Goal: Task Accomplishment & Management: Use online tool/utility

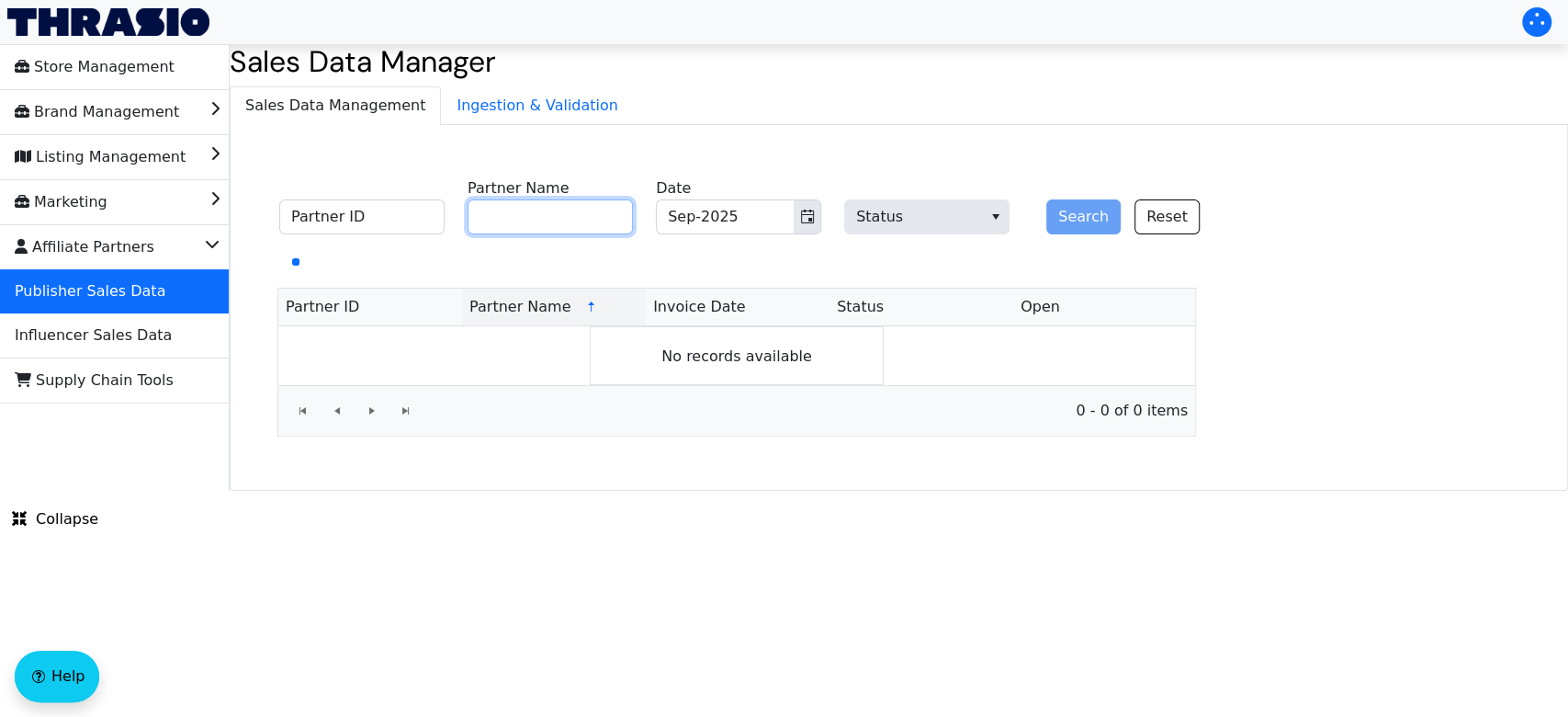
click at [571, 215] on input "Partner Name" at bounding box center [550, 217] width 165 height 35
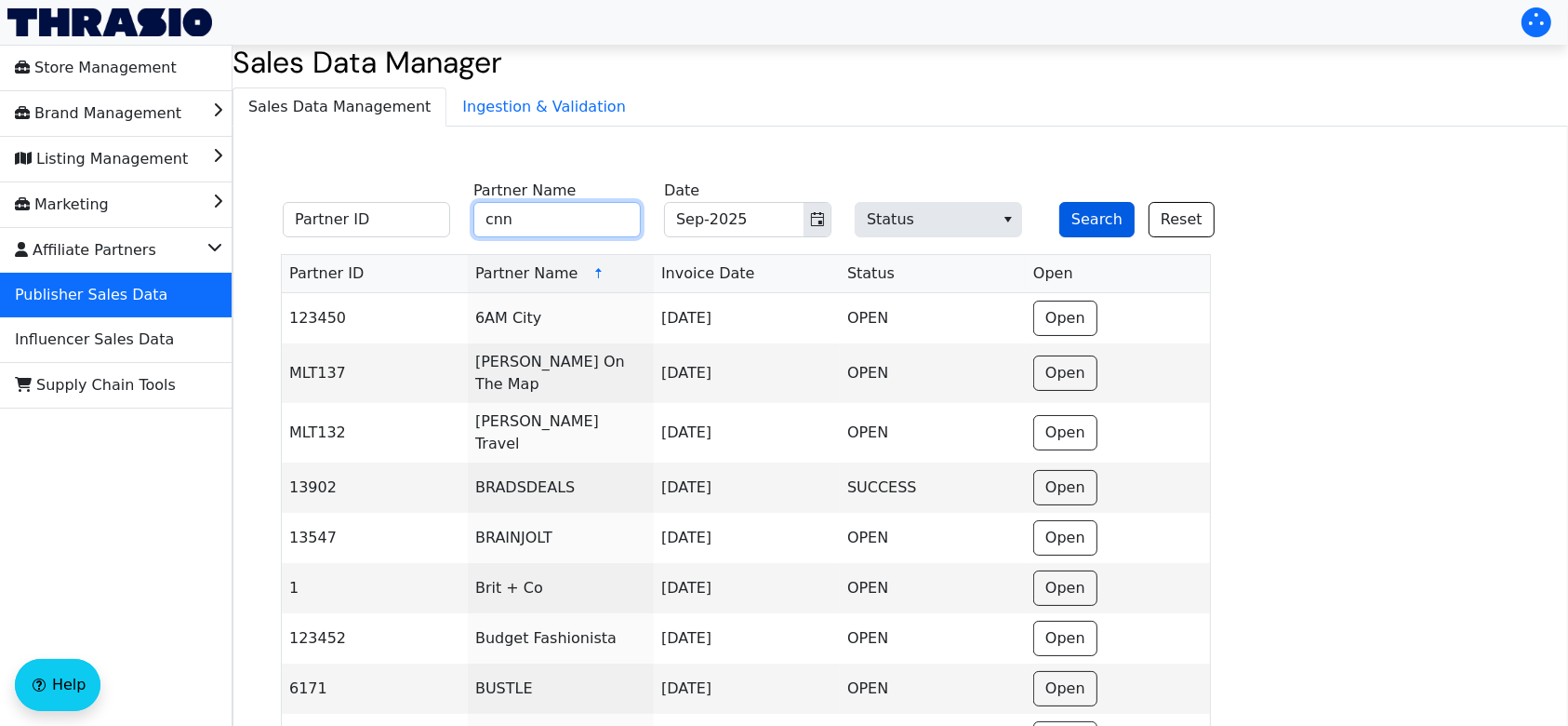
type input "cnn"
click at [1078, 202] on button "Search" at bounding box center [1097, 220] width 76 height 36
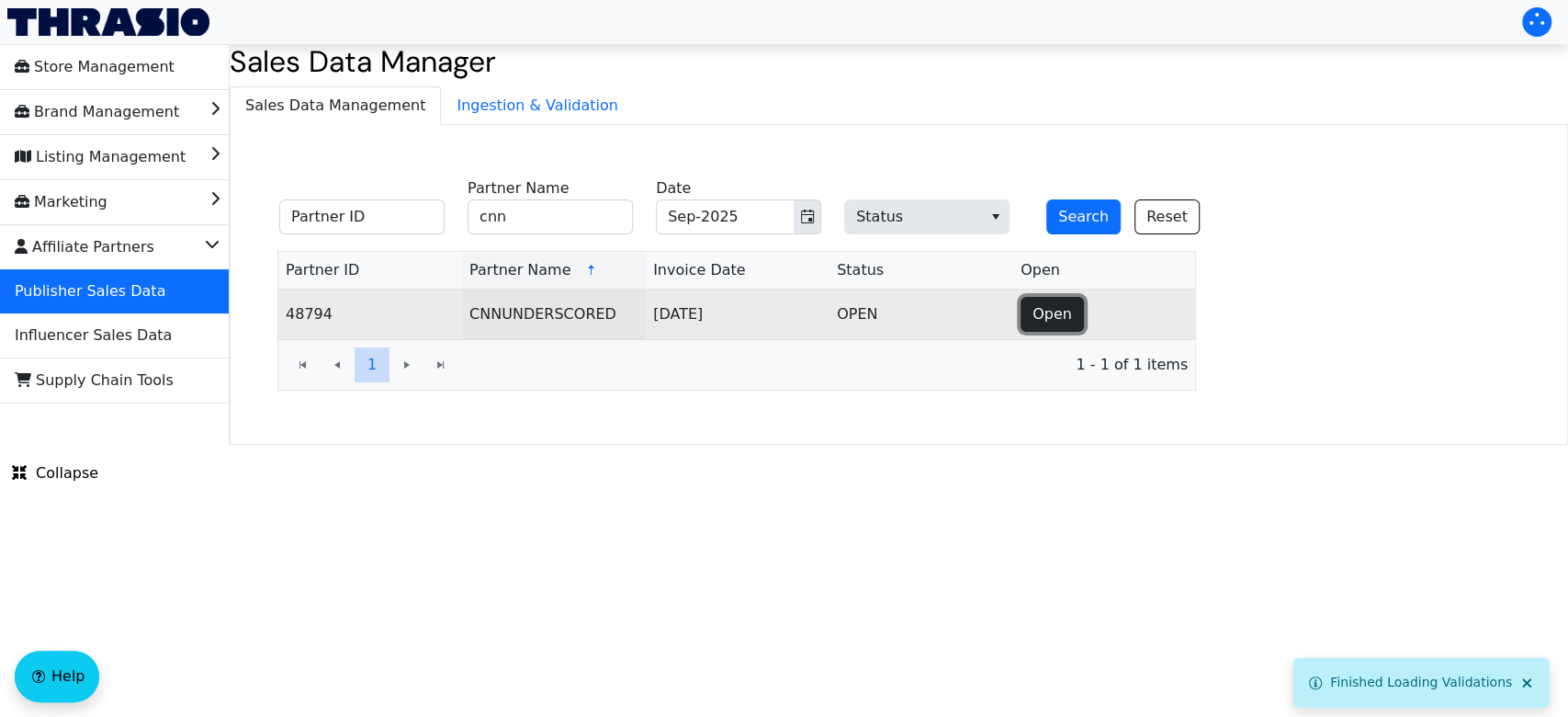
click at [1052, 310] on span "Open" at bounding box center [1052, 315] width 40 height 22
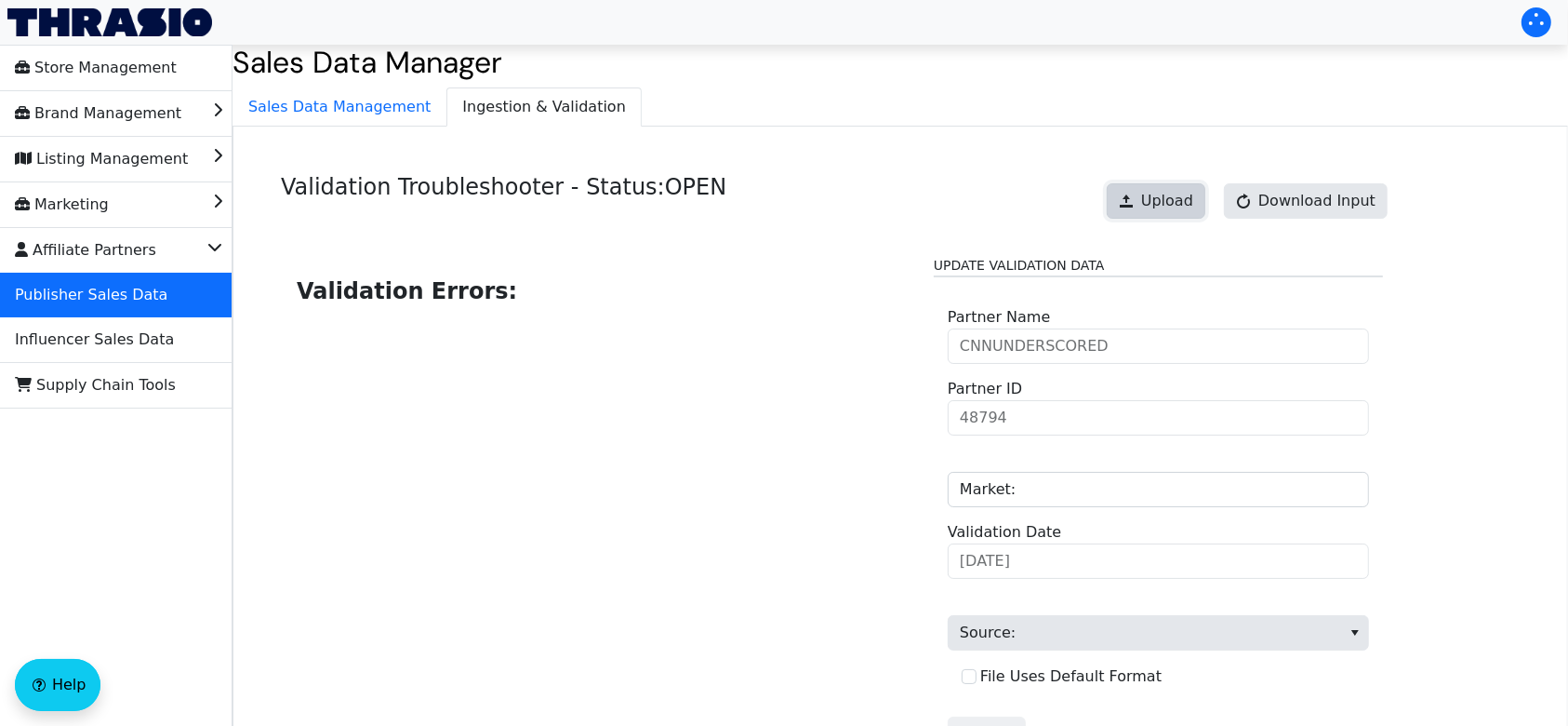
click at [1159, 210] on span "Upload" at bounding box center [1167, 201] width 52 height 22
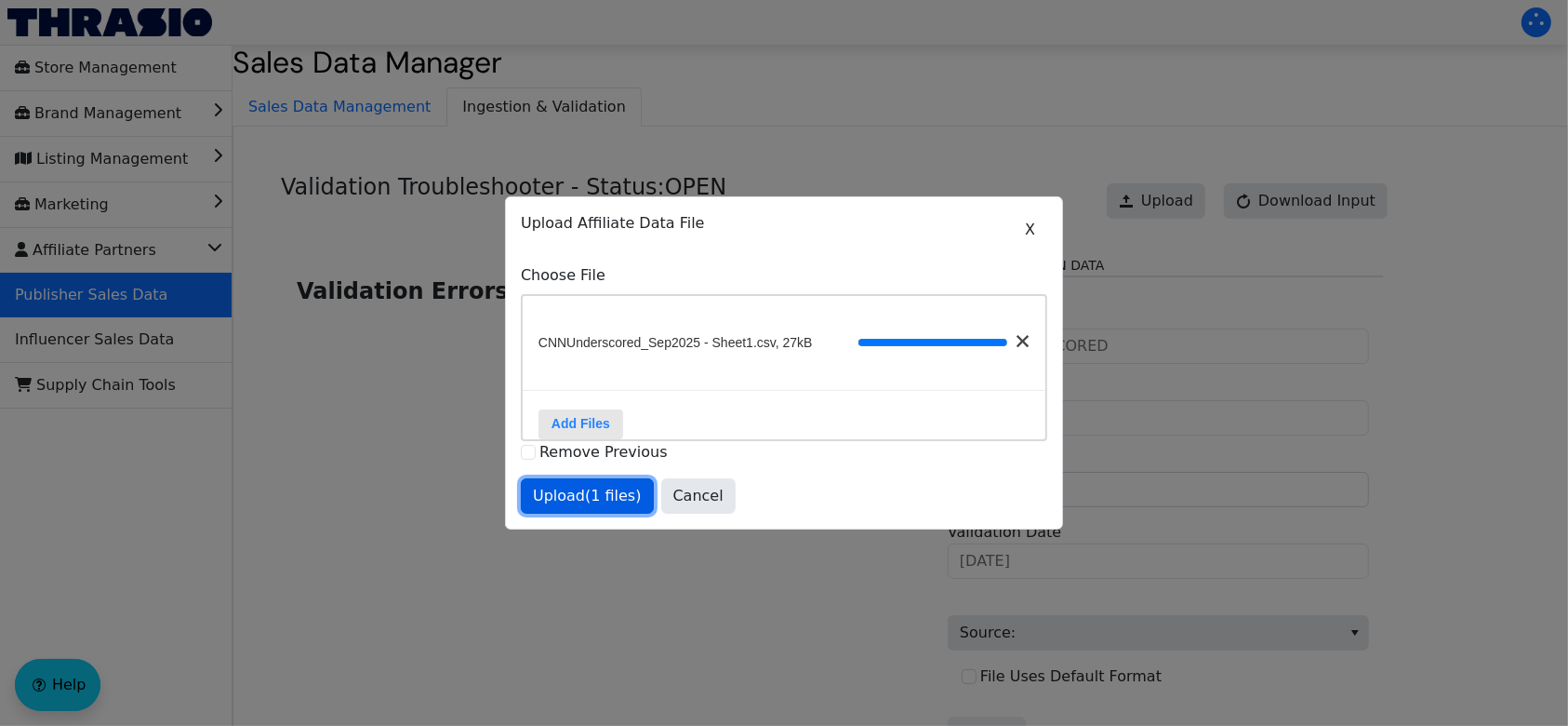
click at [602, 505] on span "Upload (1 files)" at bounding box center [587, 496] width 109 height 22
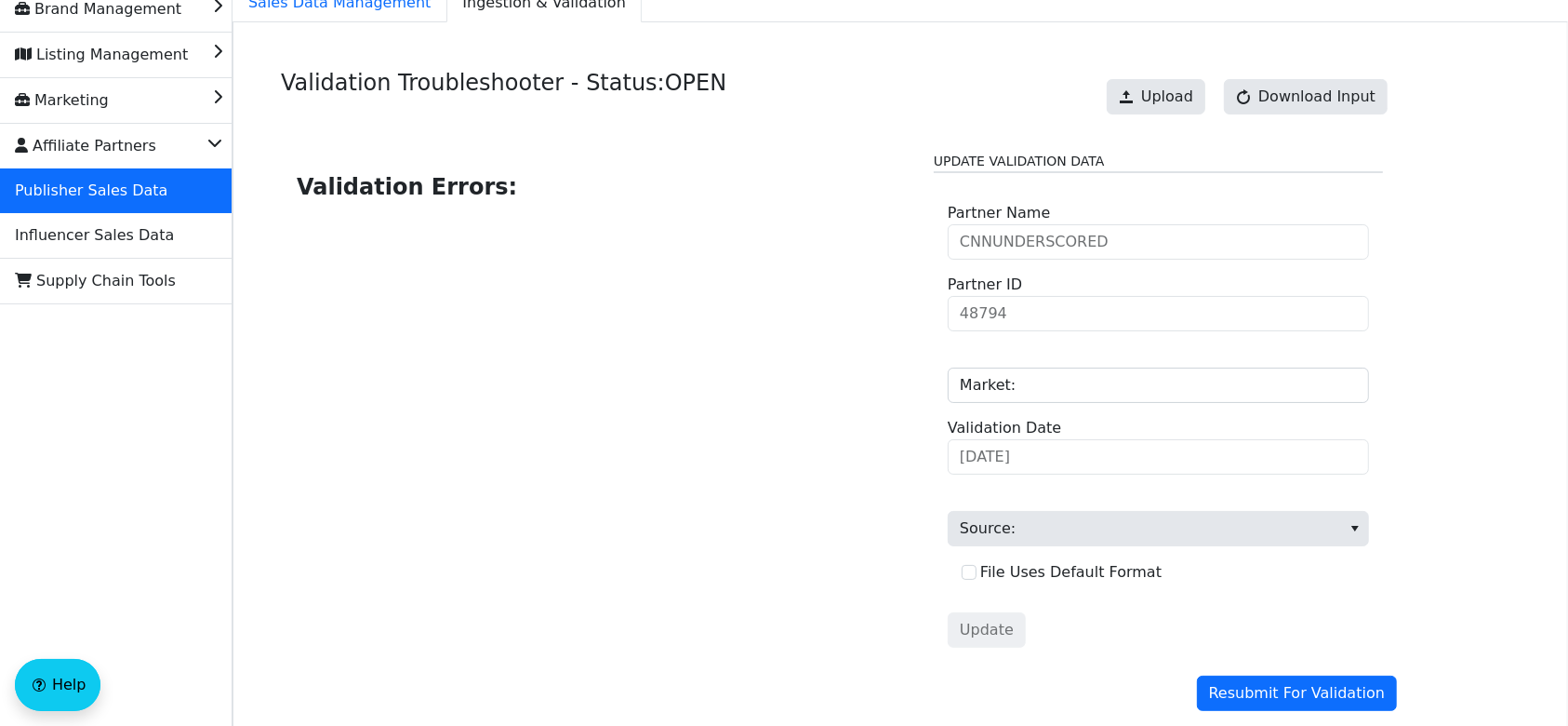
scroll to position [102, 0]
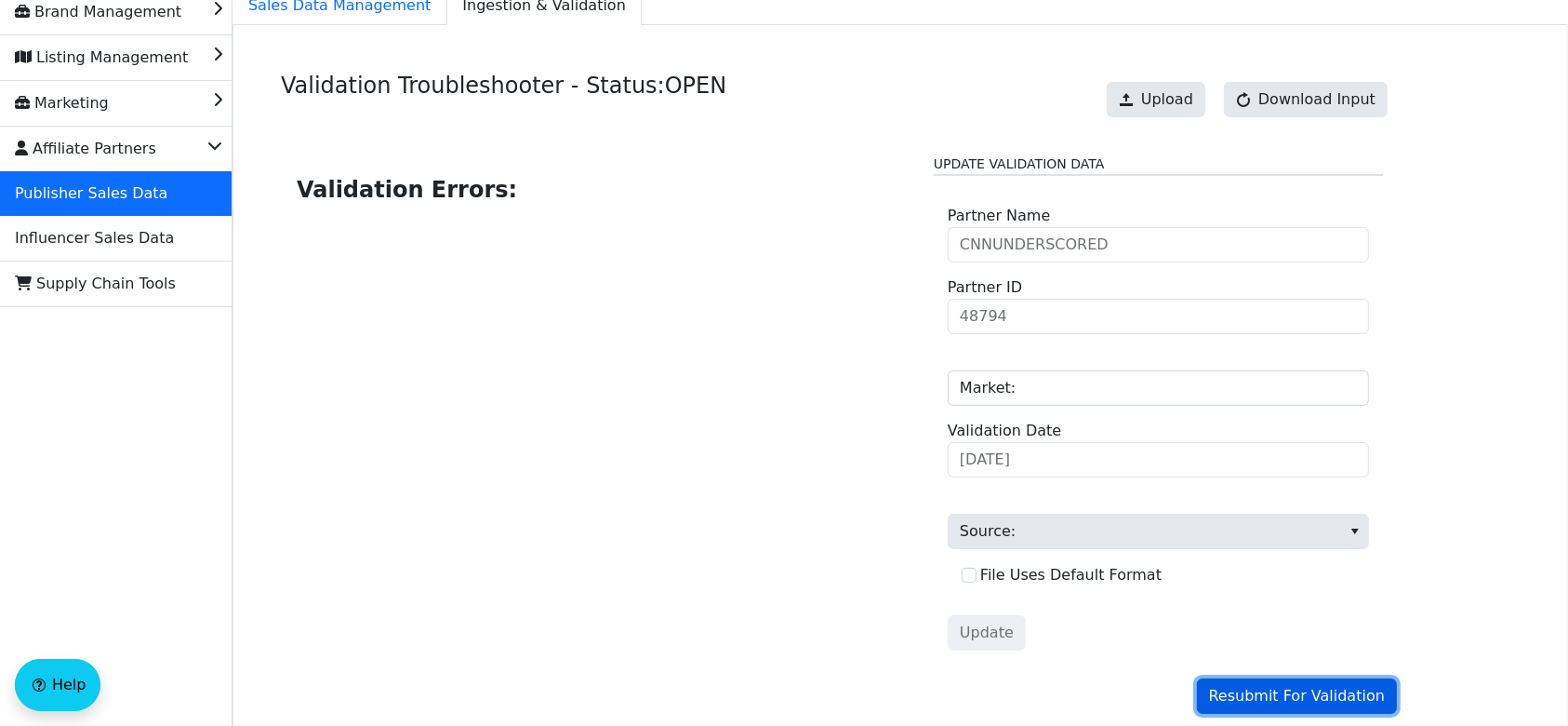
click at [1298, 685] on span "Resubmit For Validation" at bounding box center [1297, 696] width 176 height 22
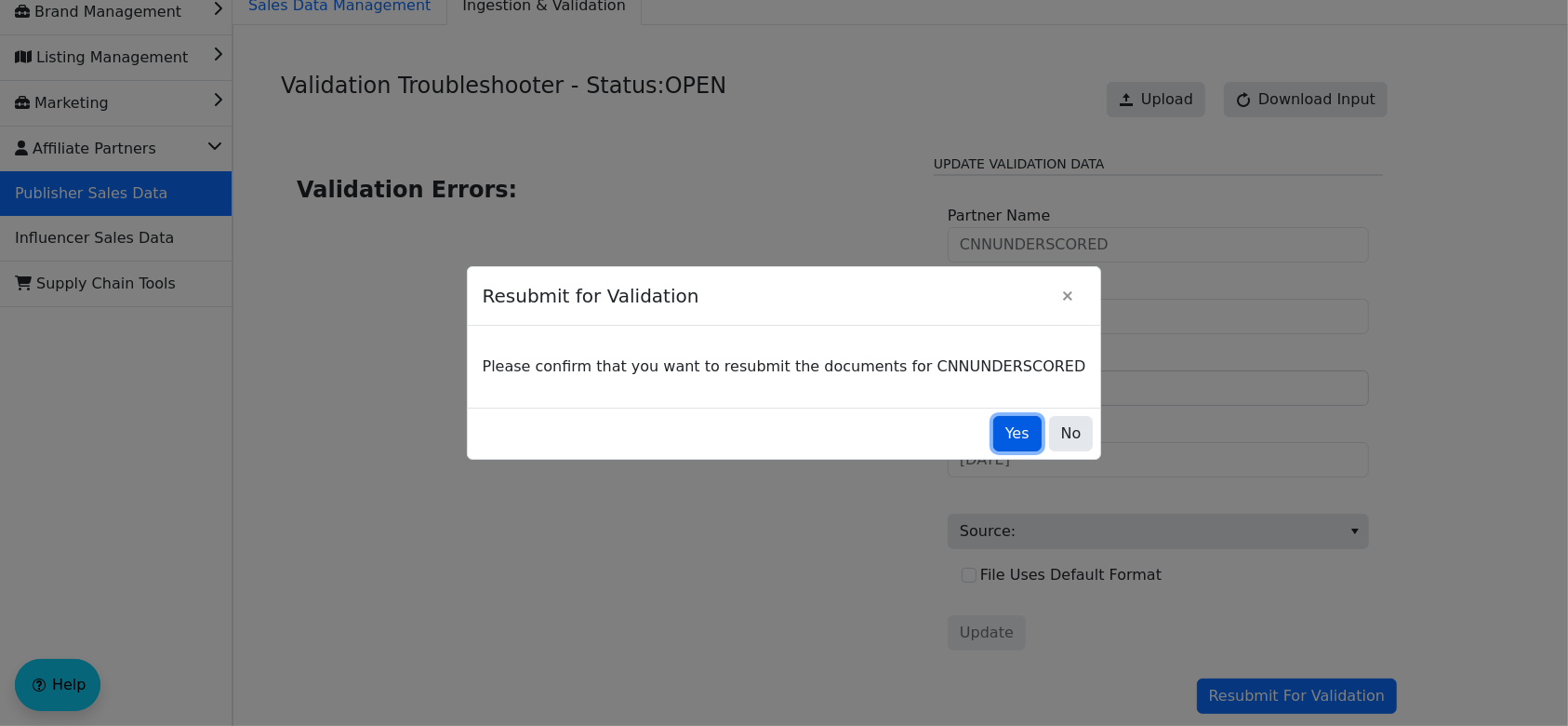
click at [1006, 437] on span "Yes" at bounding box center [1018, 434] width 24 height 22
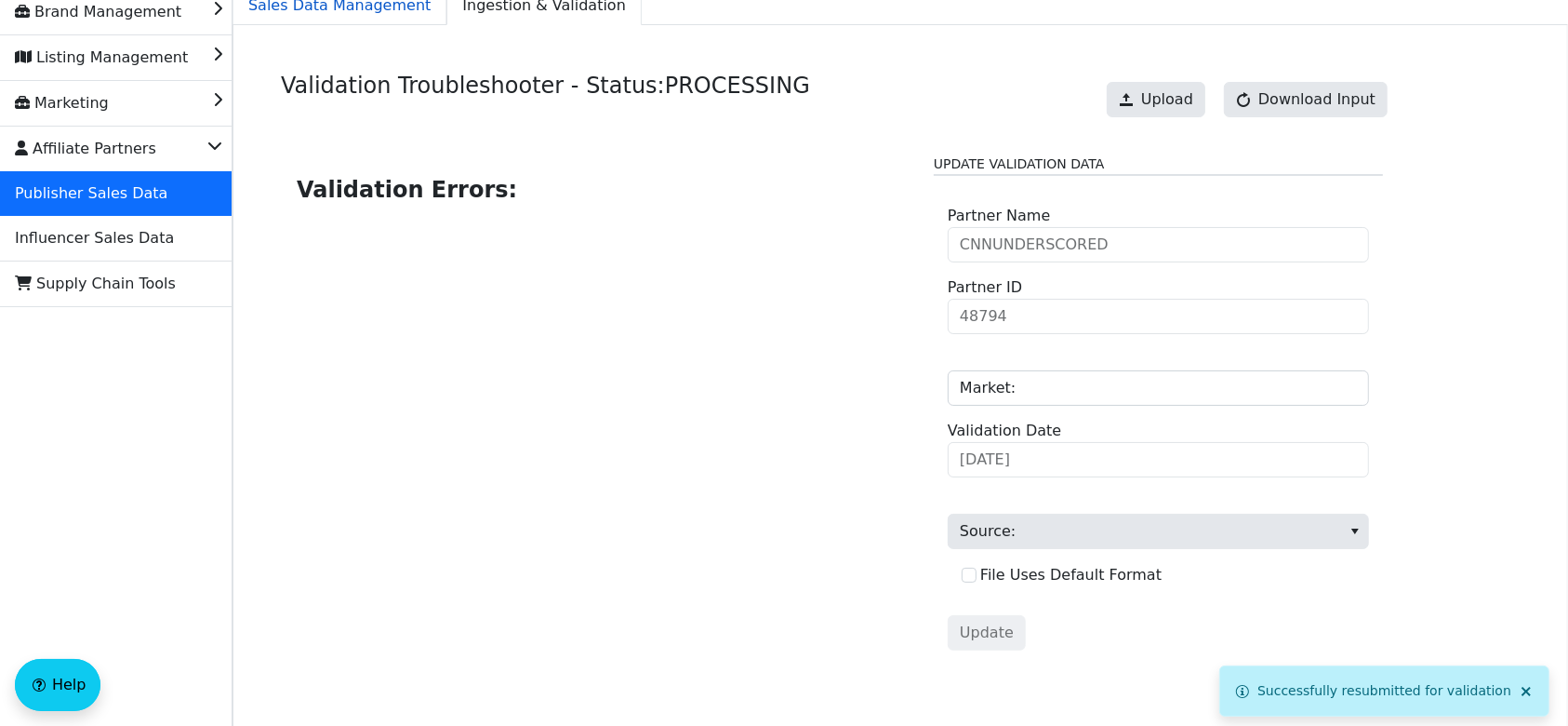
click at [385, 9] on span "Sales Data Management" at bounding box center [339, 6] width 212 height 37
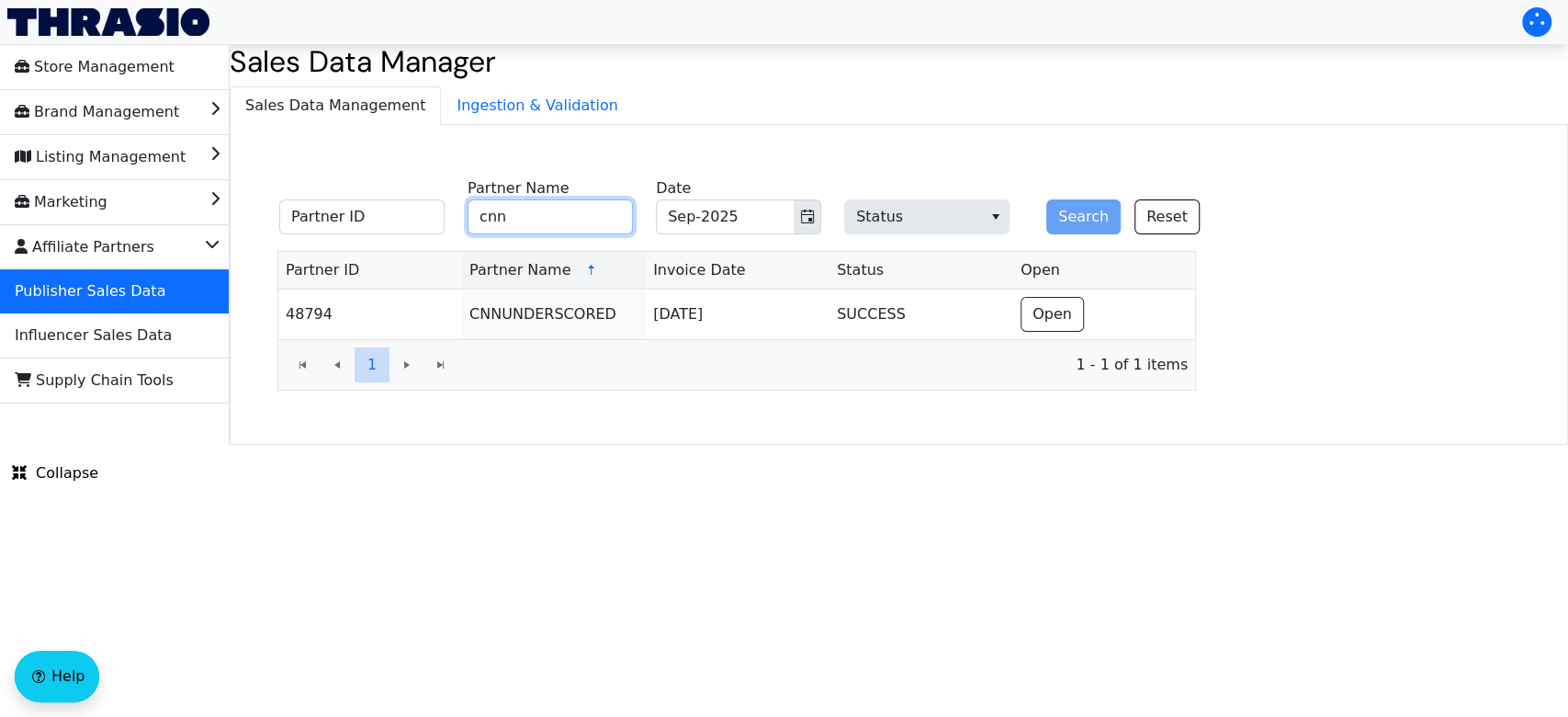
click at [583, 223] on input "cnn" at bounding box center [550, 217] width 165 height 35
type input "c"
type input "bustle"
click at [1047, 199] on button "Search" at bounding box center [1084, 217] width 75 height 35
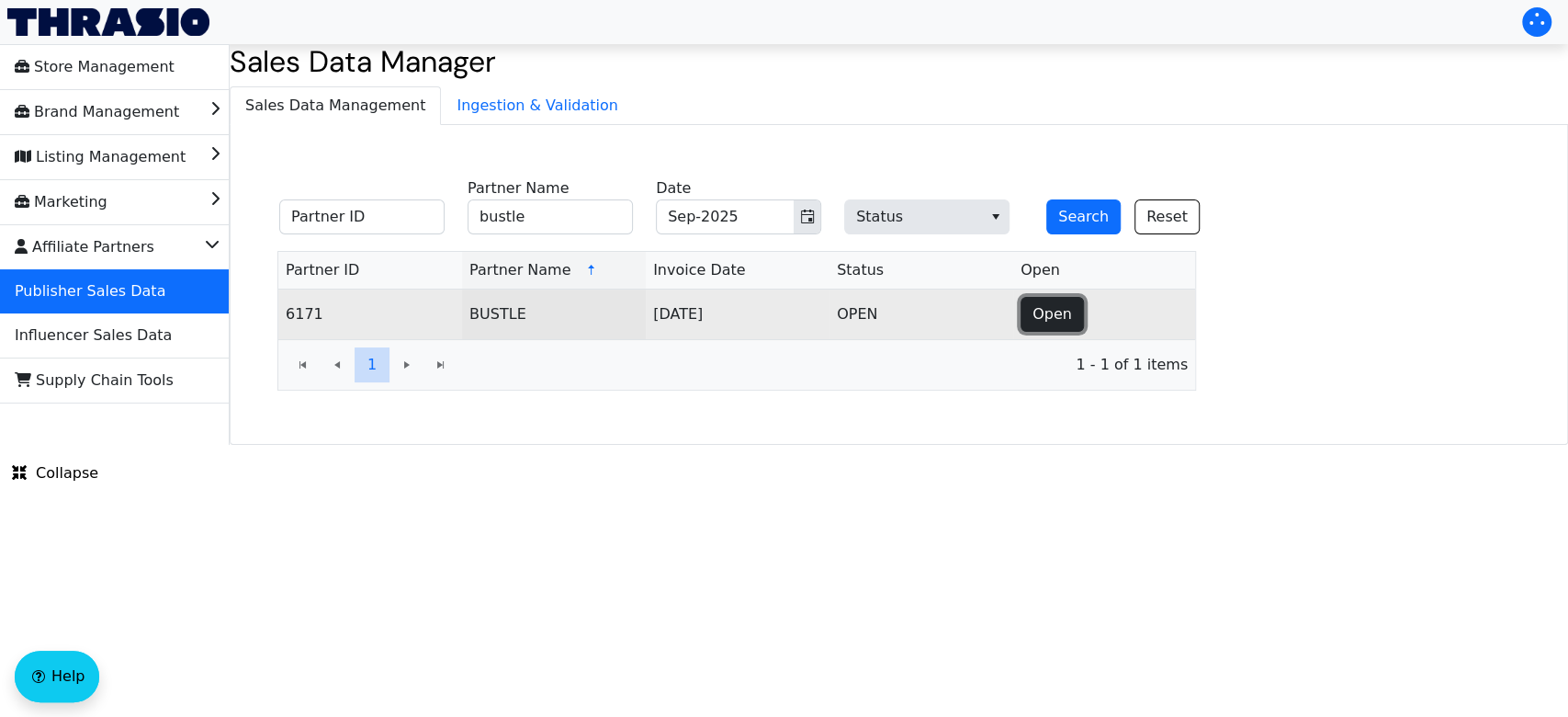
click at [1062, 320] on span "Open" at bounding box center [1052, 315] width 40 height 22
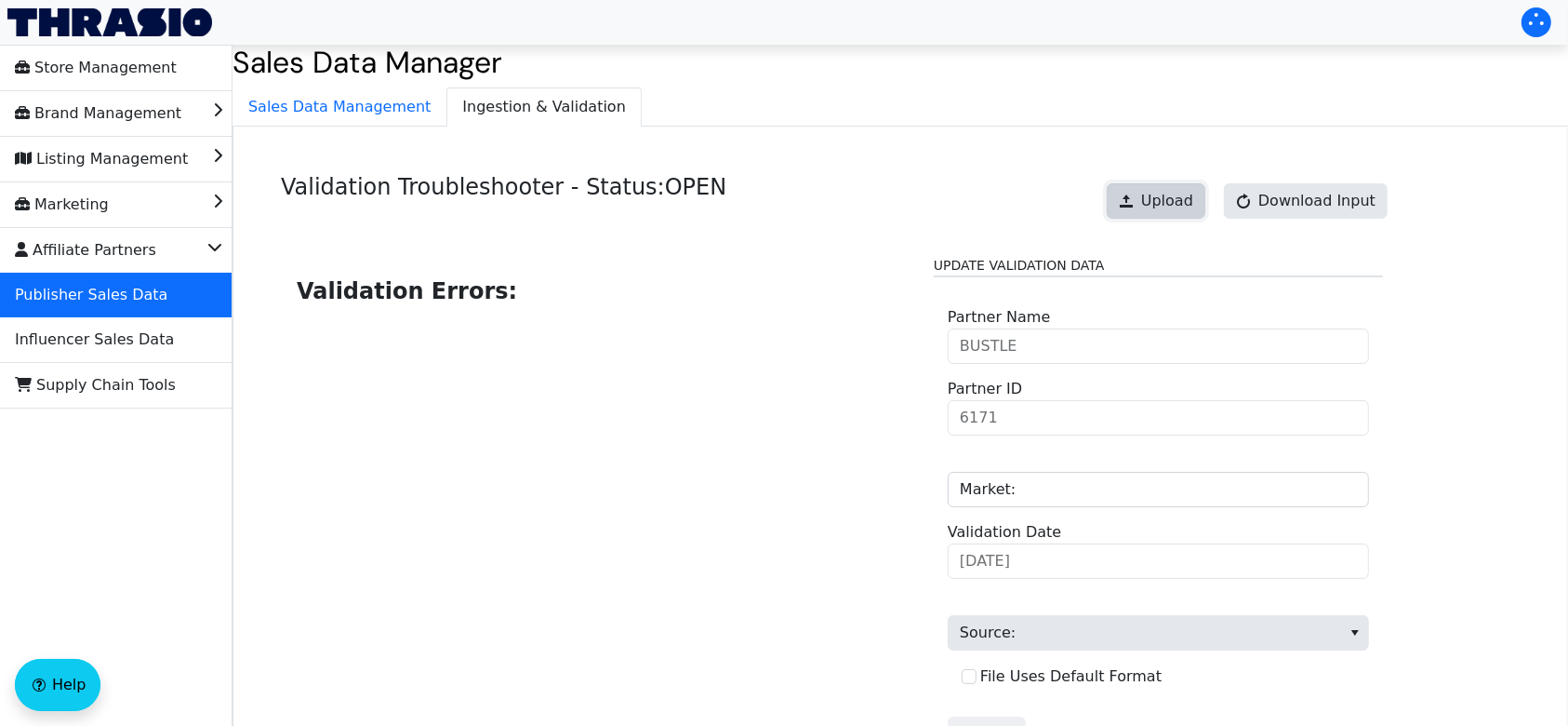
click at [1179, 206] on span "Upload" at bounding box center [1167, 201] width 52 height 22
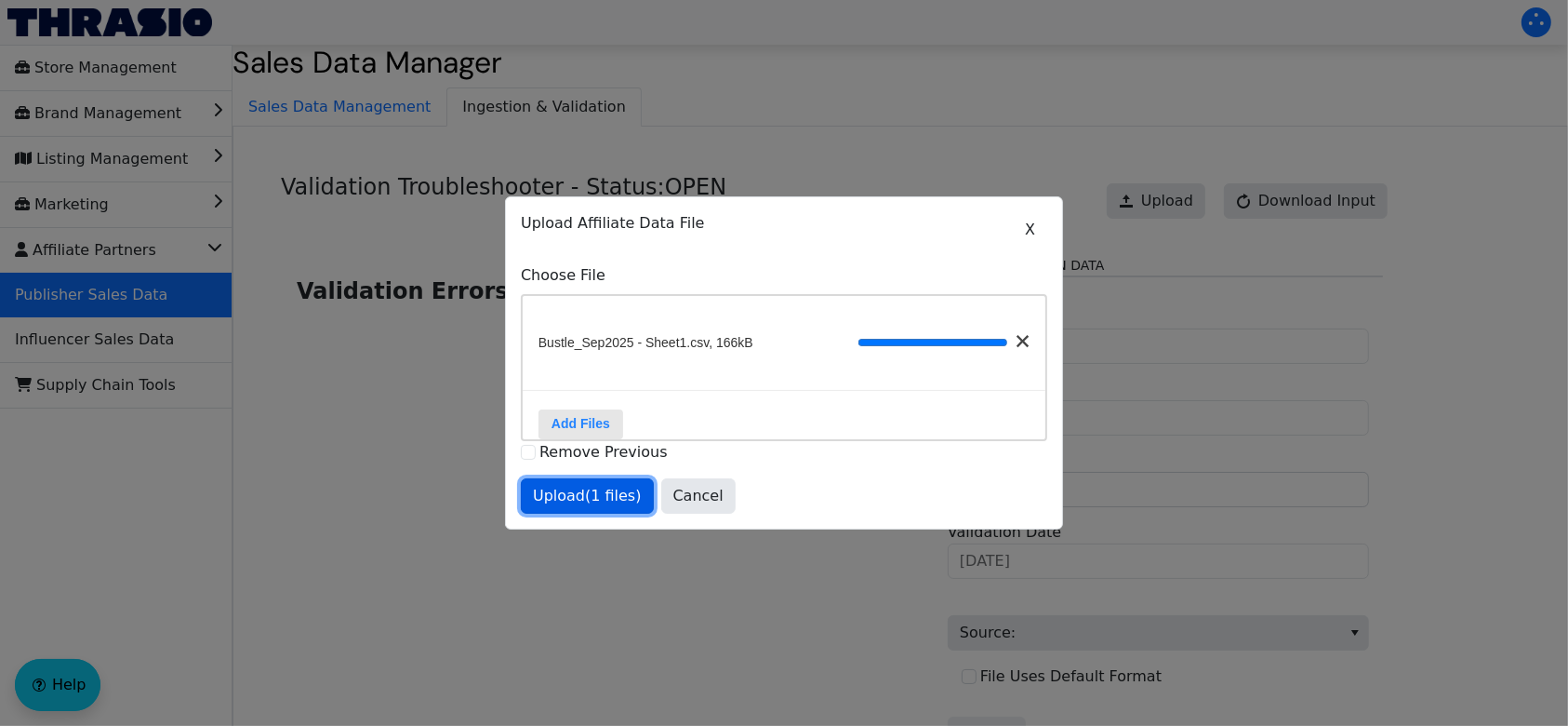
click at [607, 507] on span "Upload (1 files)" at bounding box center [587, 496] width 109 height 22
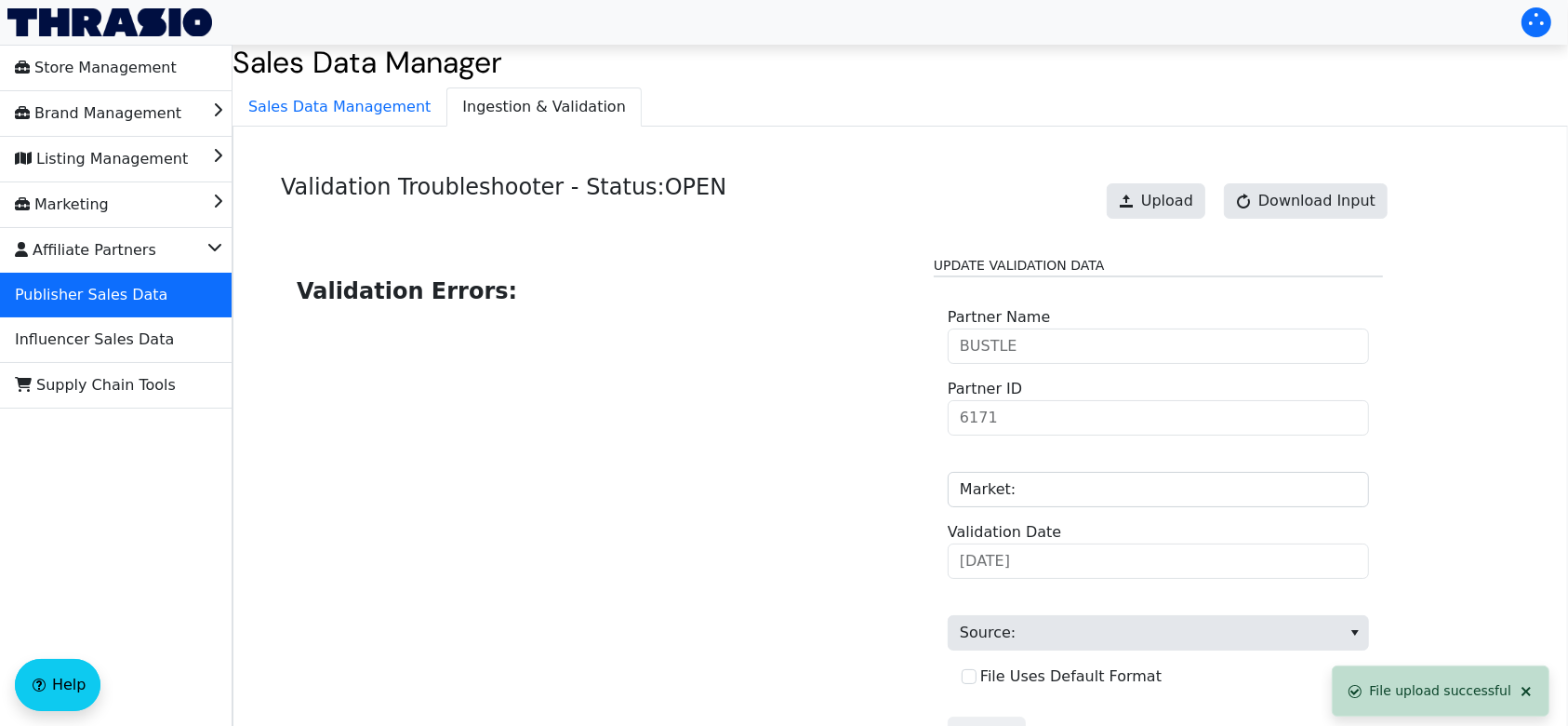
scroll to position [188, 0]
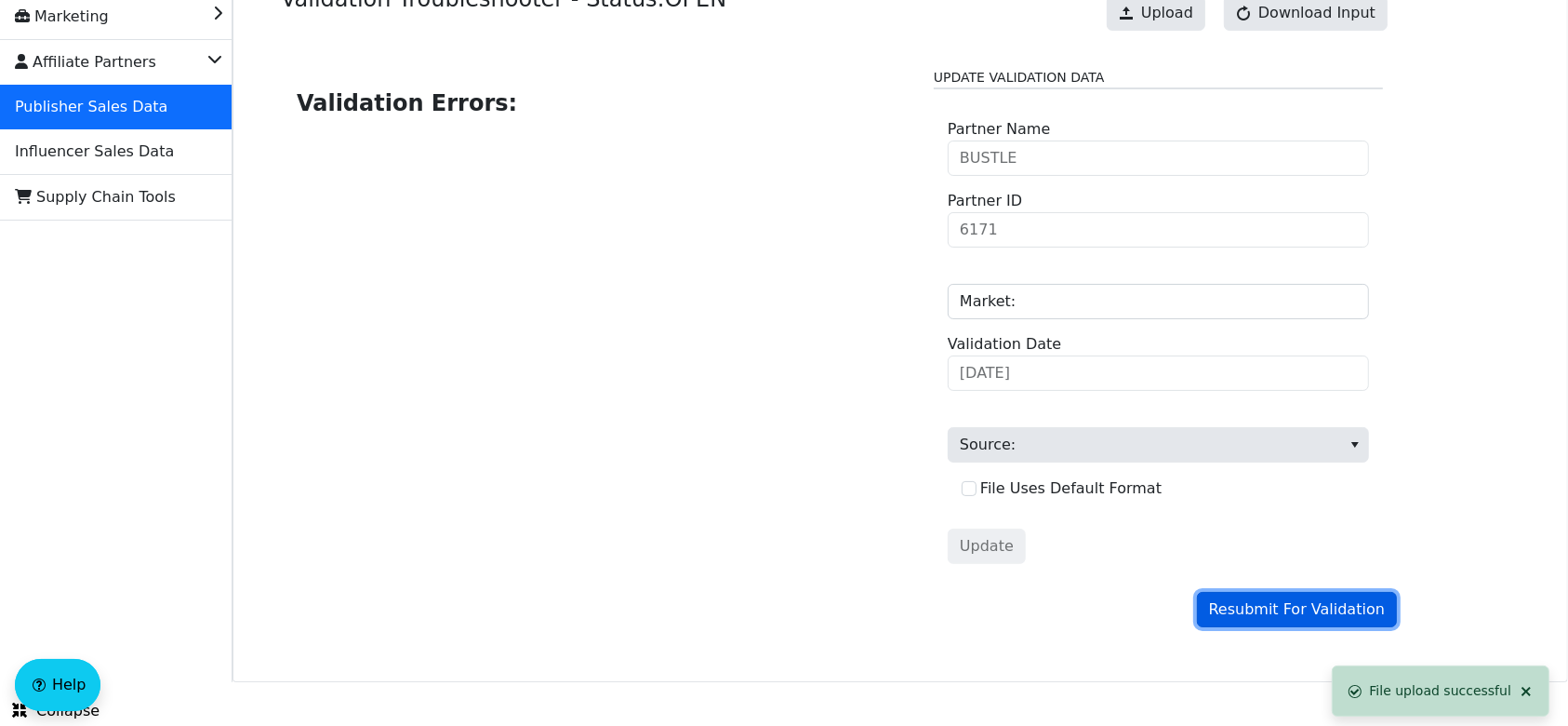
click at [1302, 599] on span "Resubmit For Validation" at bounding box center [1297, 609] width 176 height 22
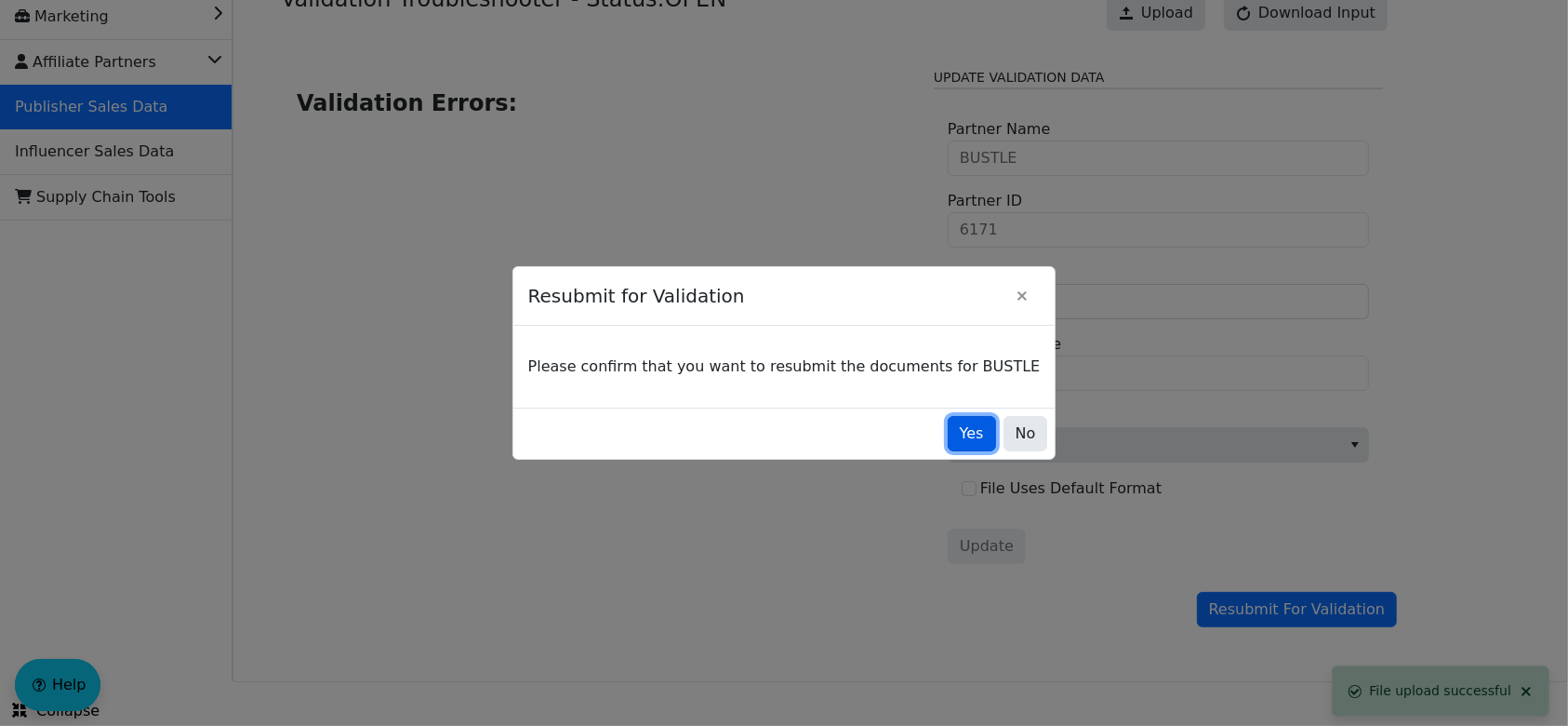
click at [960, 437] on span "Yes" at bounding box center [972, 434] width 24 height 22
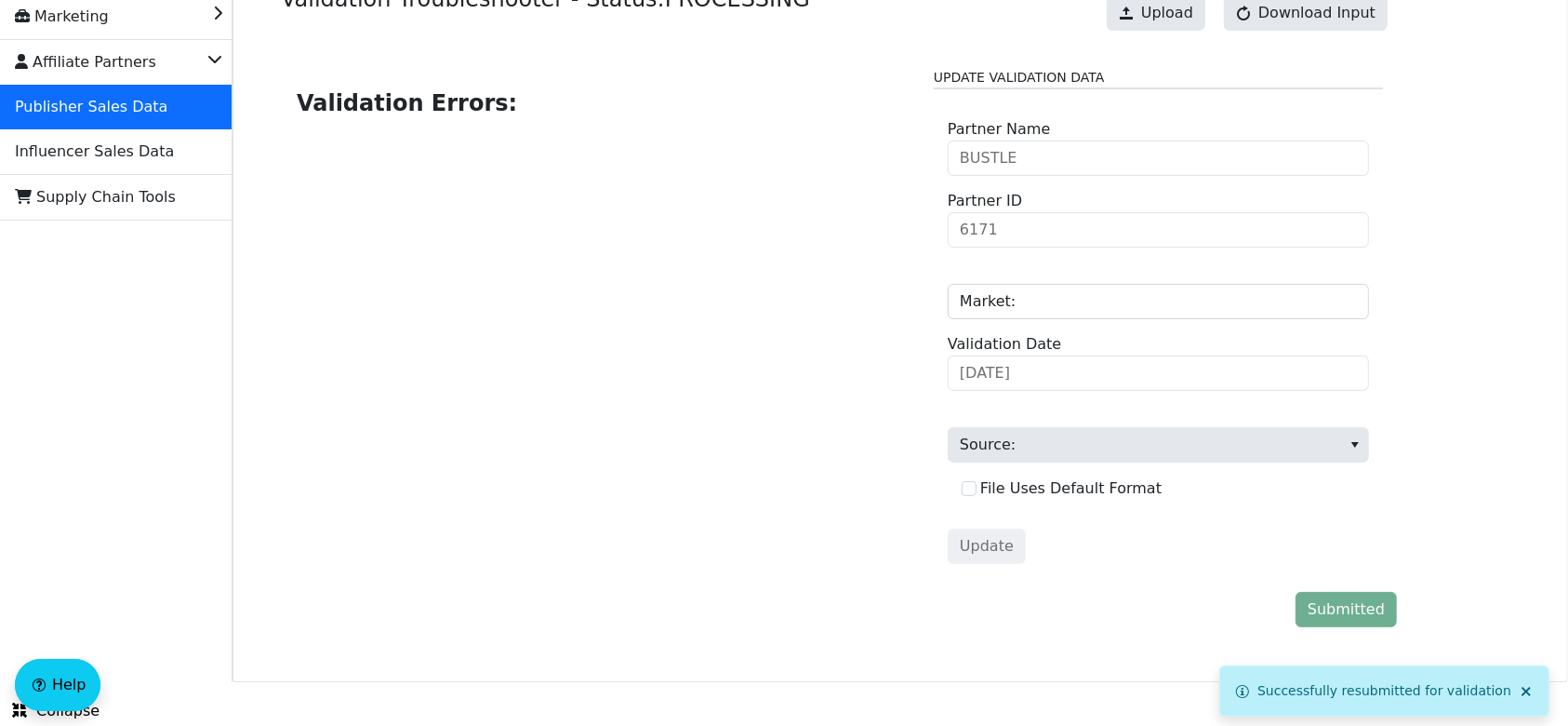
scroll to position [0, 0]
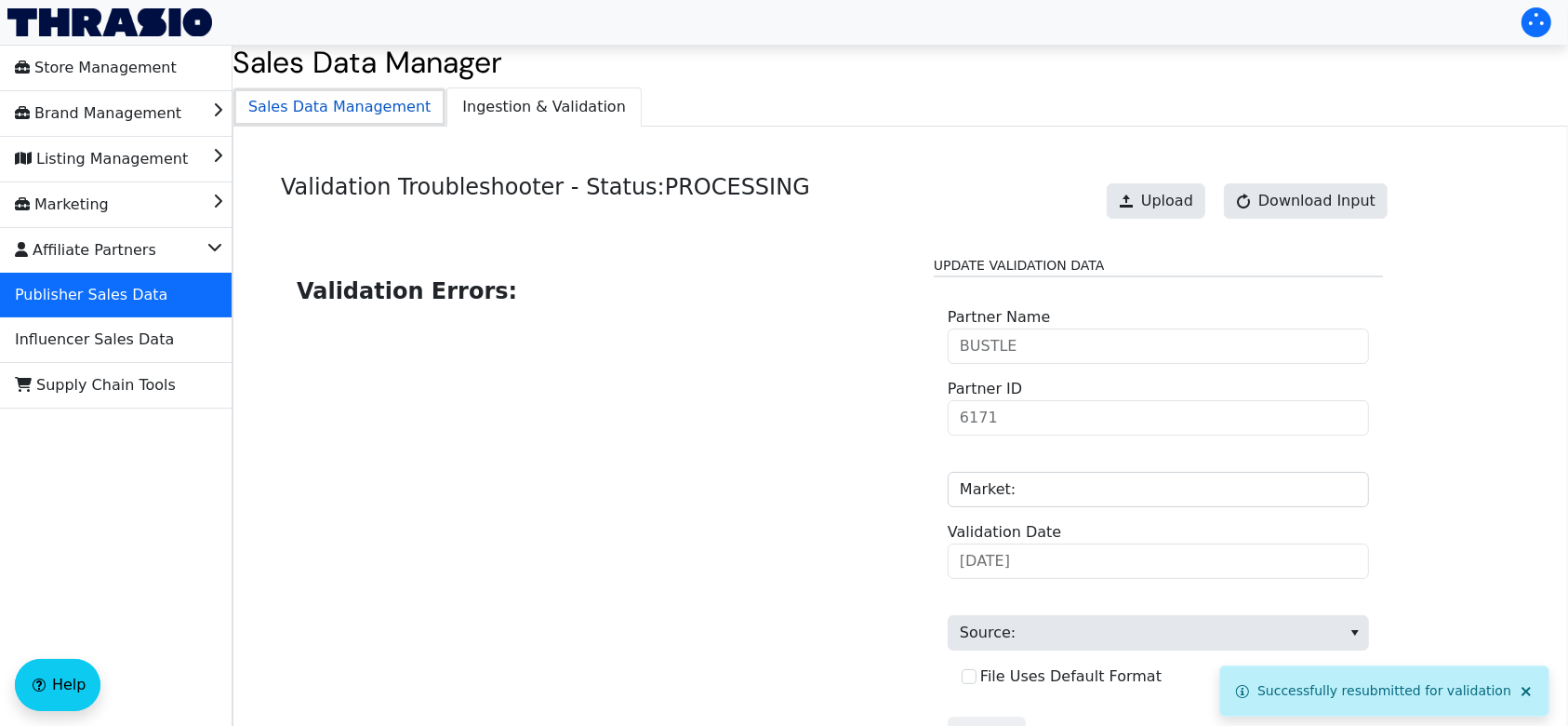
click at [333, 105] on span "Sales Data Management" at bounding box center [339, 107] width 212 height 37
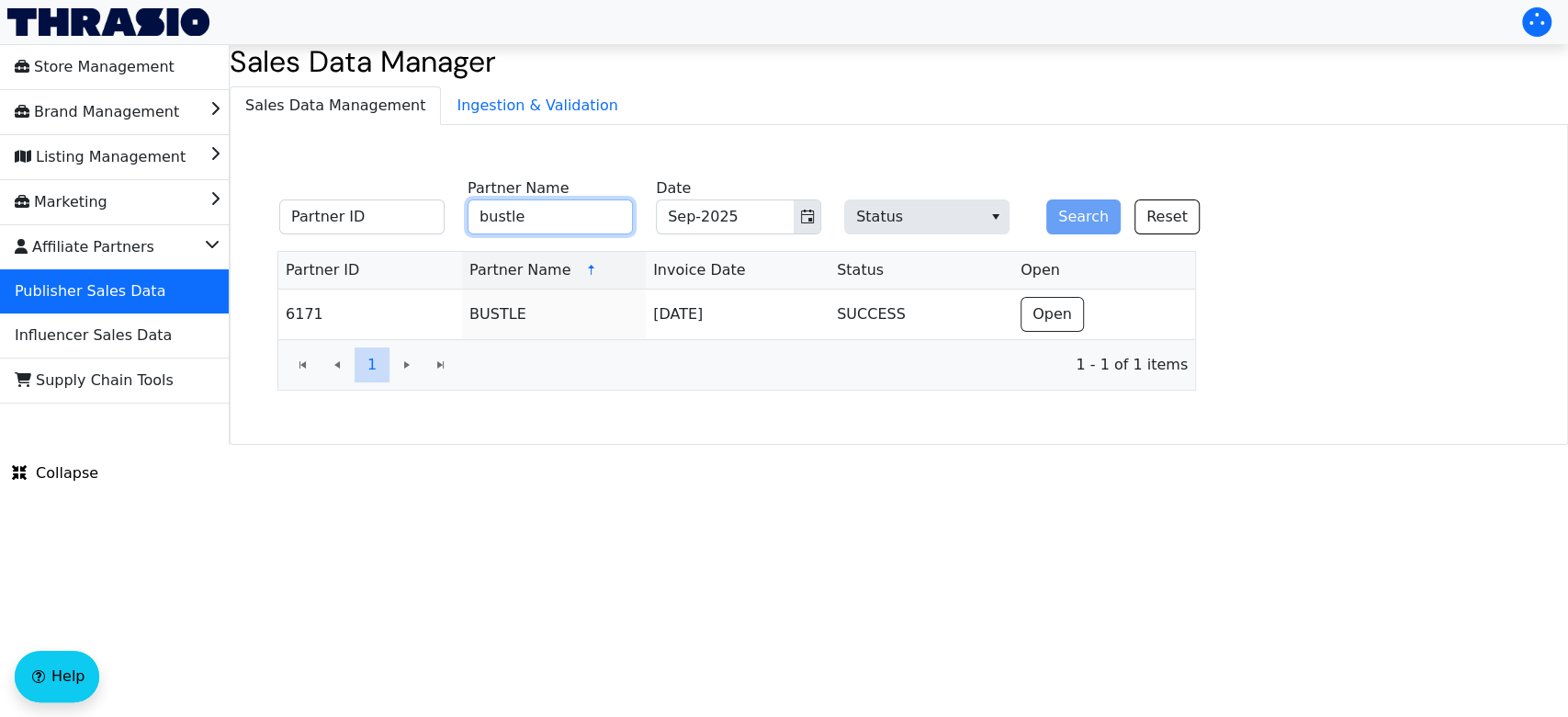
click at [596, 205] on input "bustle" at bounding box center [550, 217] width 165 height 35
type input "b"
type input "yidio"
click at [1047, 199] on button "Search" at bounding box center [1084, 217] width 75 height 35
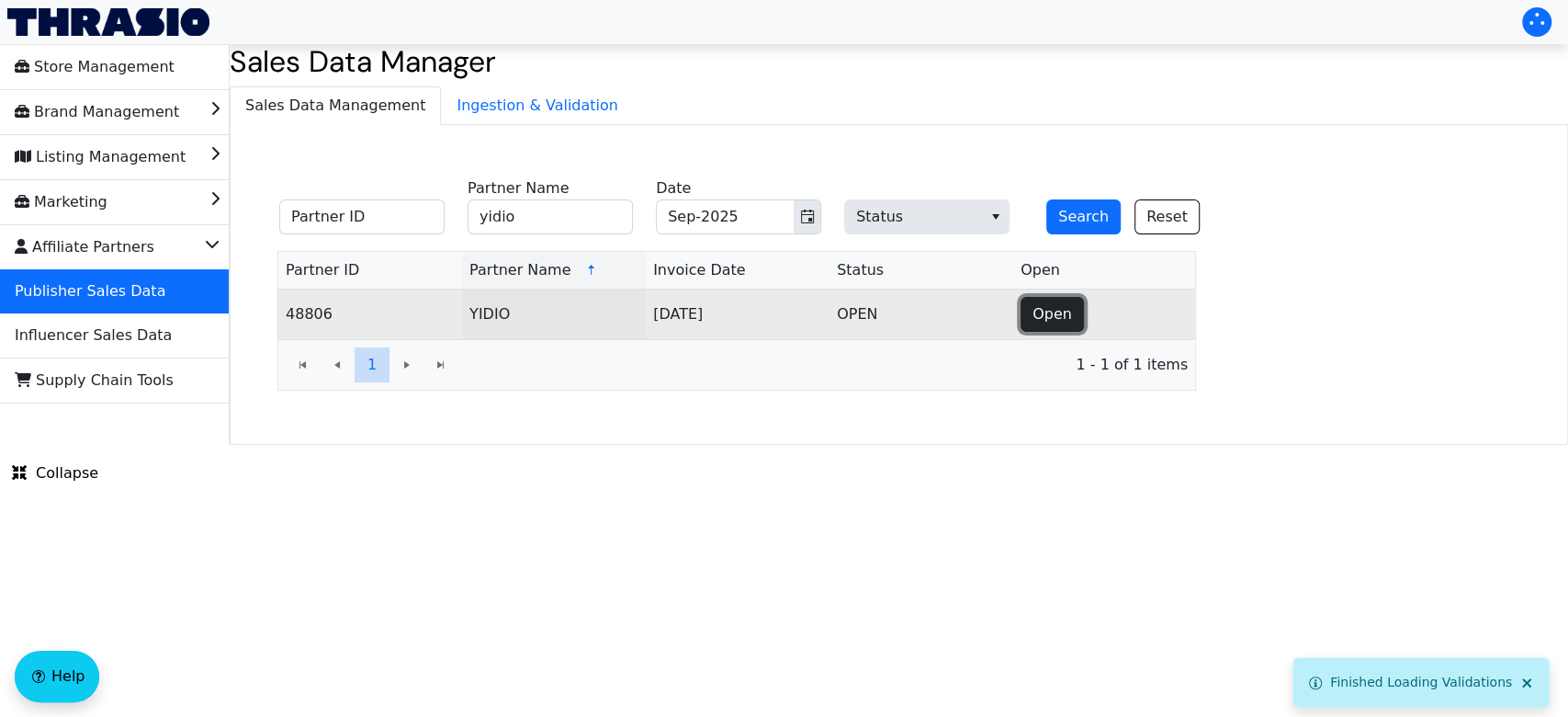
click at [1030, 325] on button "Open" at bounding box center [1052, 315] width 64 height 35
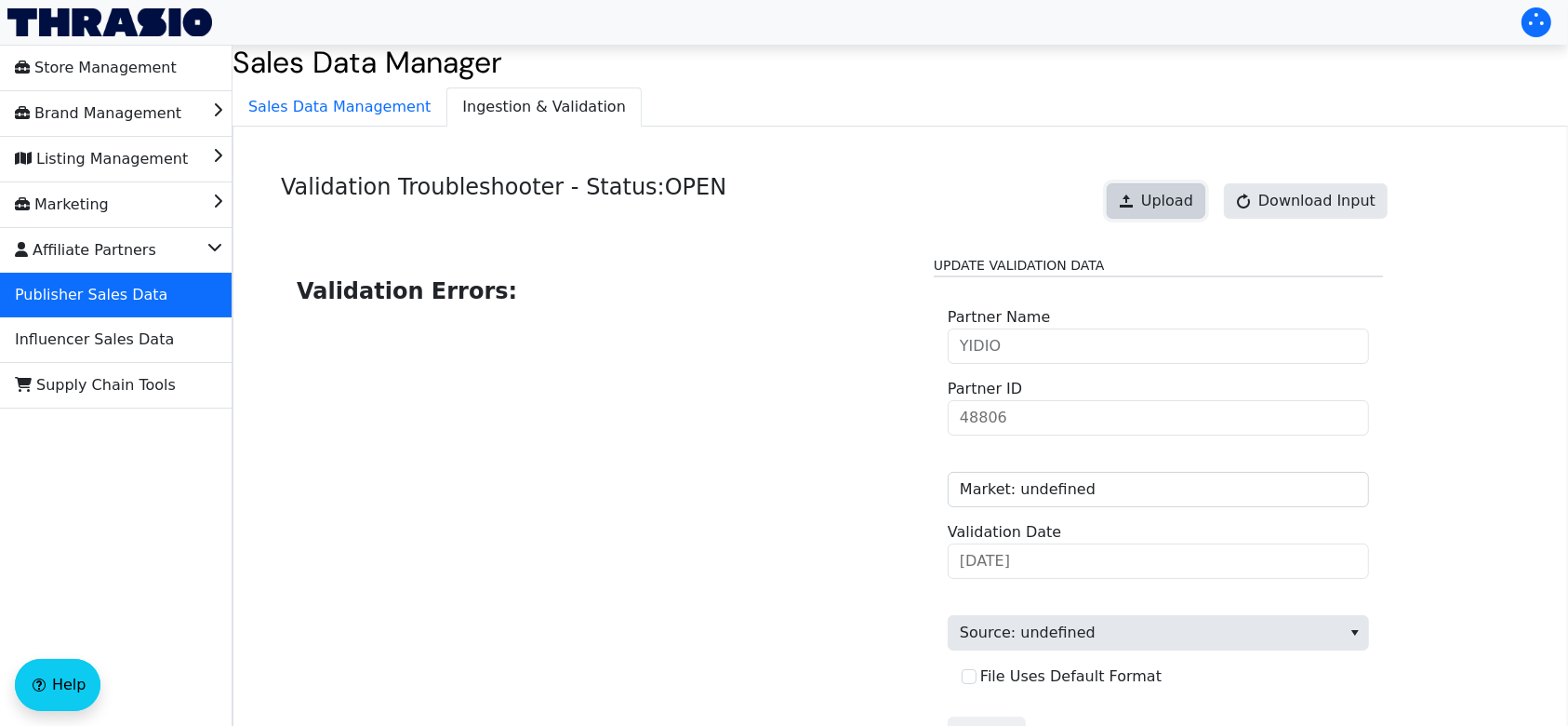
click at [1136, 190] on button "Upload" at bounding box center [1156, 201] width 99 height 36
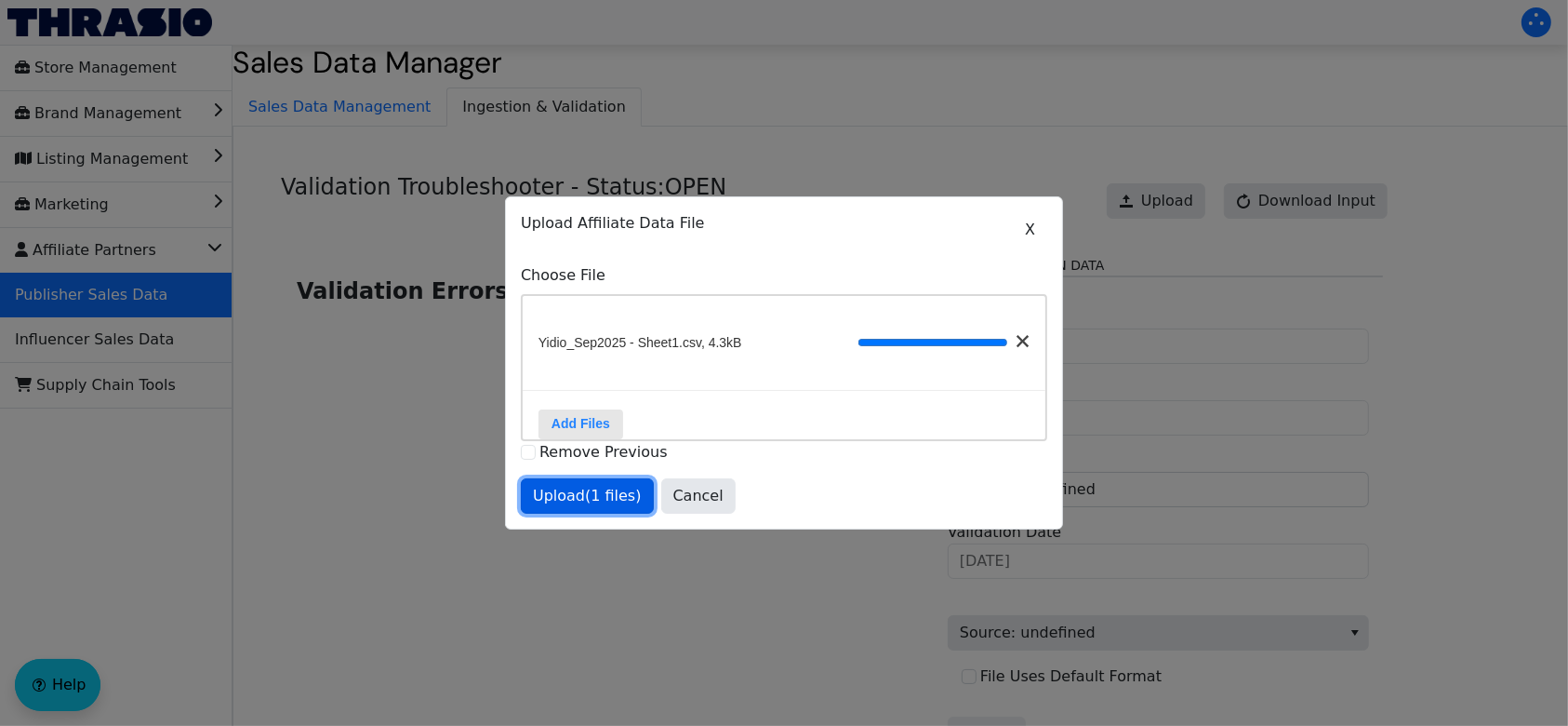
click at [592, 507] on span "Upload (1 files)" at bounding box center [587, 496] width 109 height 22
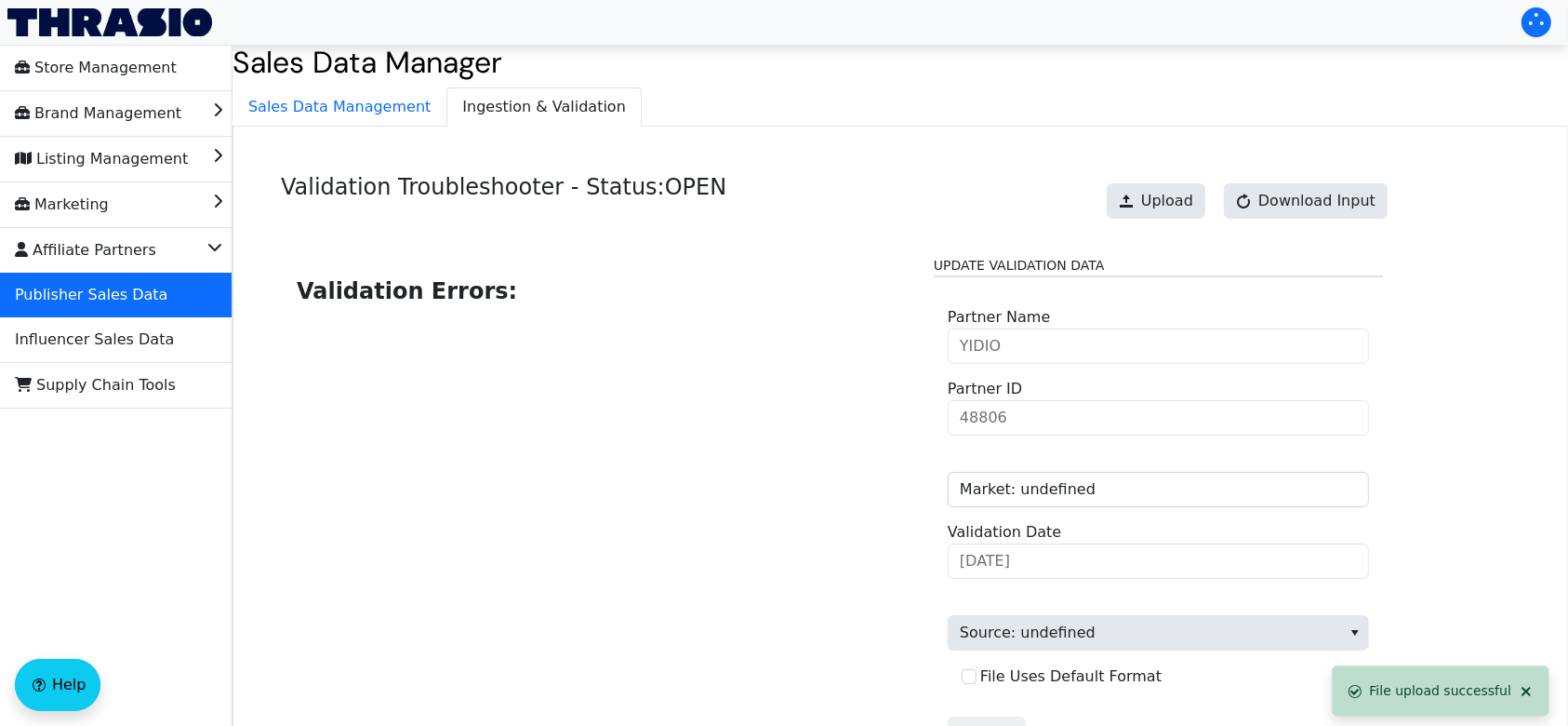
scroll to position [188, 0]
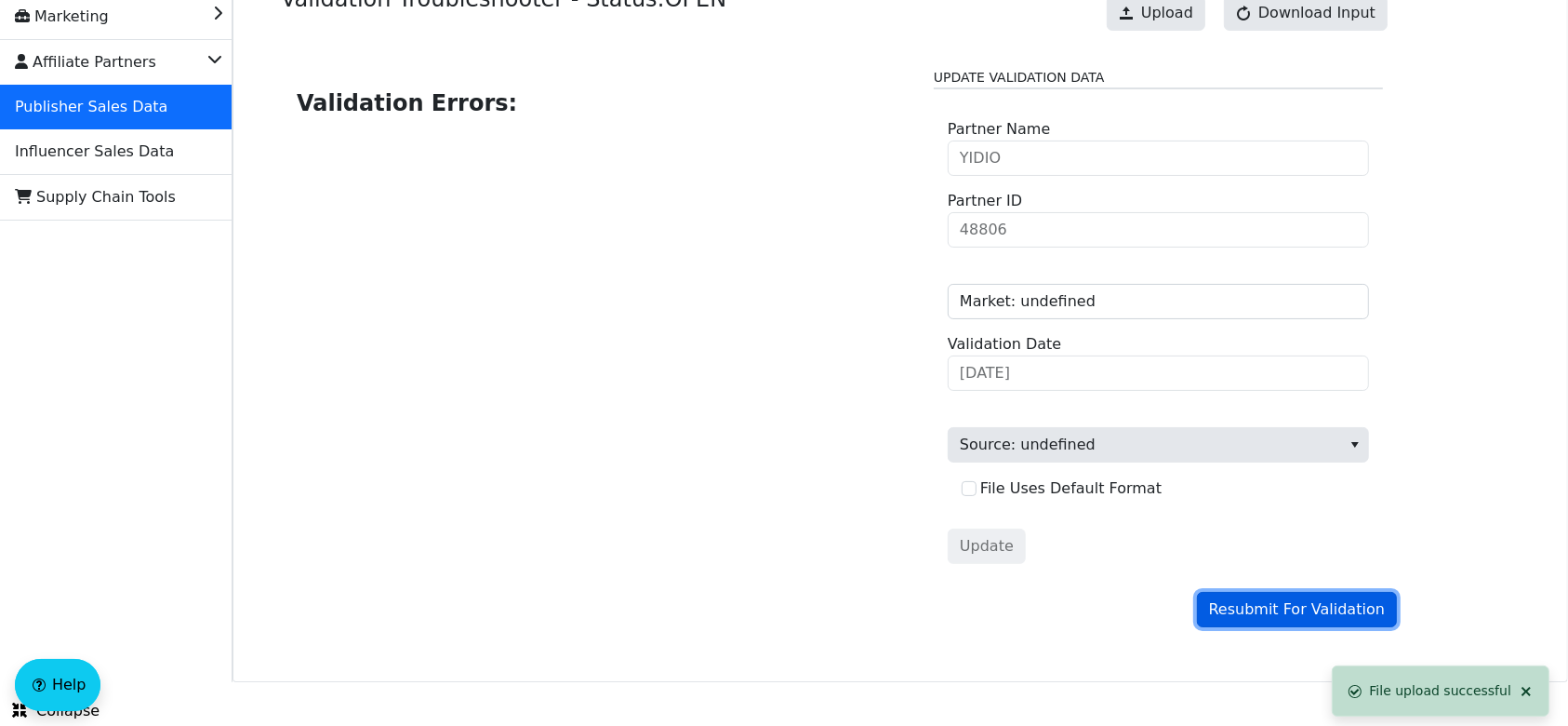
click at [1283, 605] on span "Resubmit For Validation" at bounding box center [1297, 609] width 176 height 22
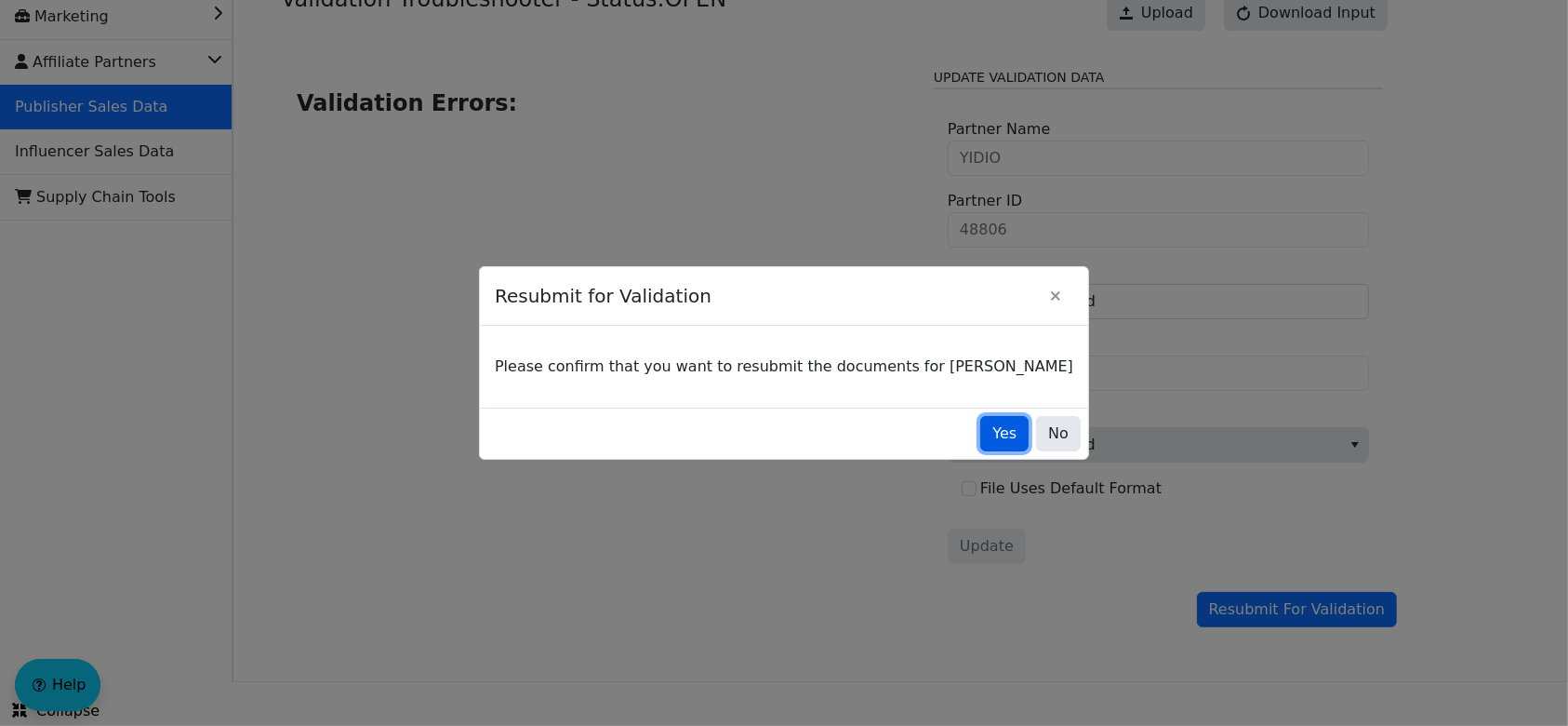
click at [993, 422] on span "Yes" at bounding box center [1005, 434] width 24 height 22
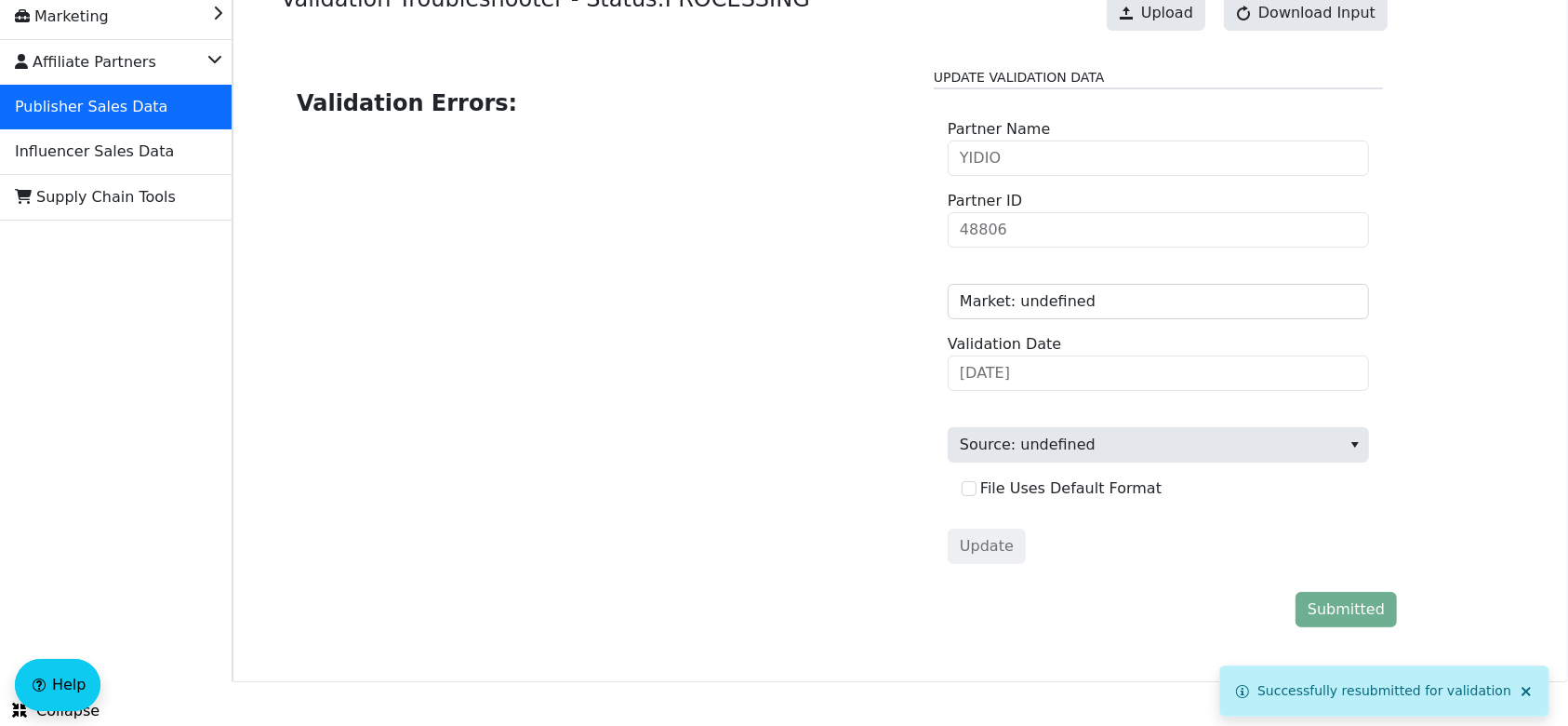
scroll to position [0, 0]
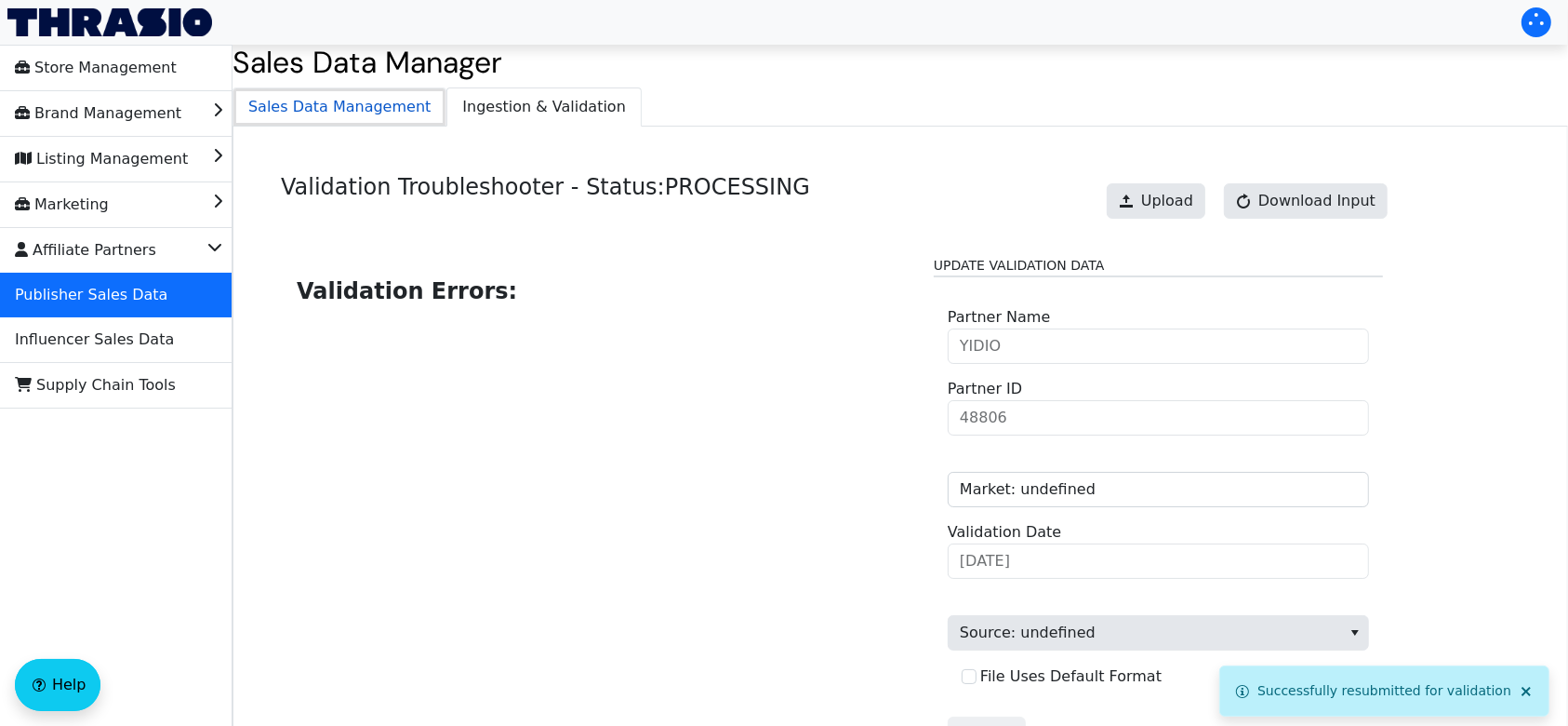
click at [359, 100] on span "Sales Data Management" at bounding box center [339, 107] width 212 height 37
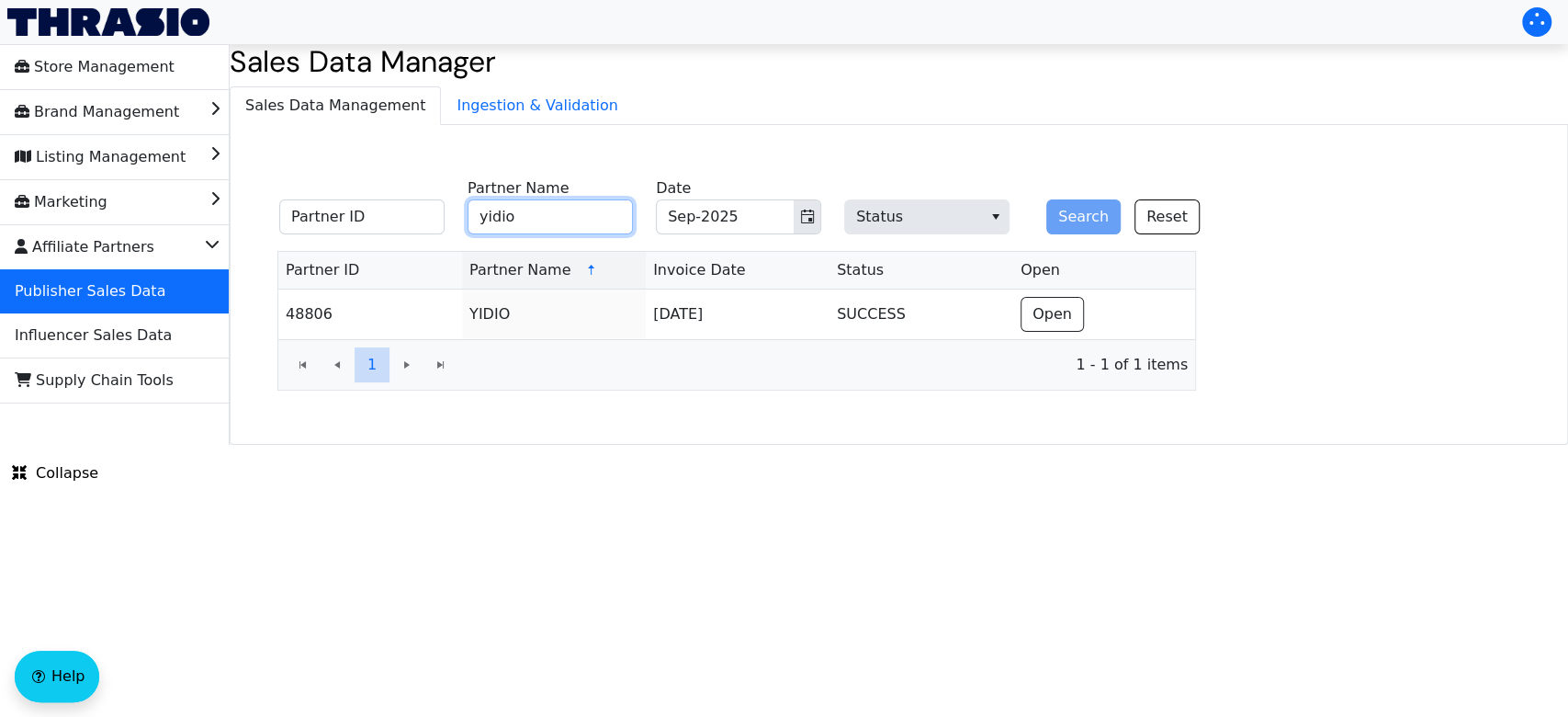
click at [574, 216] on input "yidio" at bounding box center [550, 217] width 165 height 35
type input "y"
type input "ddm"
click at [1047, 199] on button "Search" at bounding box center [1084, 217] width 75 height 35
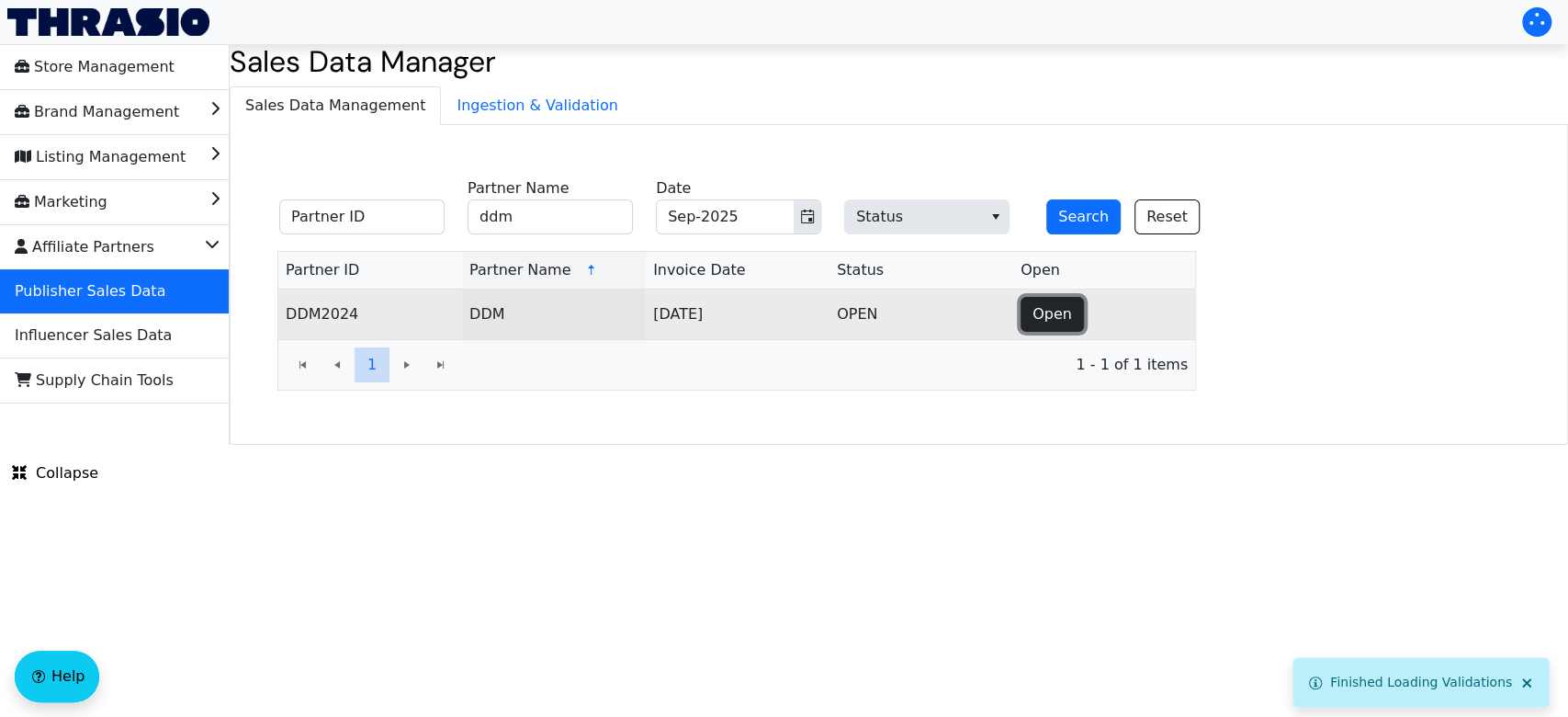
click at [1063, 313] on span "Open" at bounding box center [1052, 315] width 40 height 22
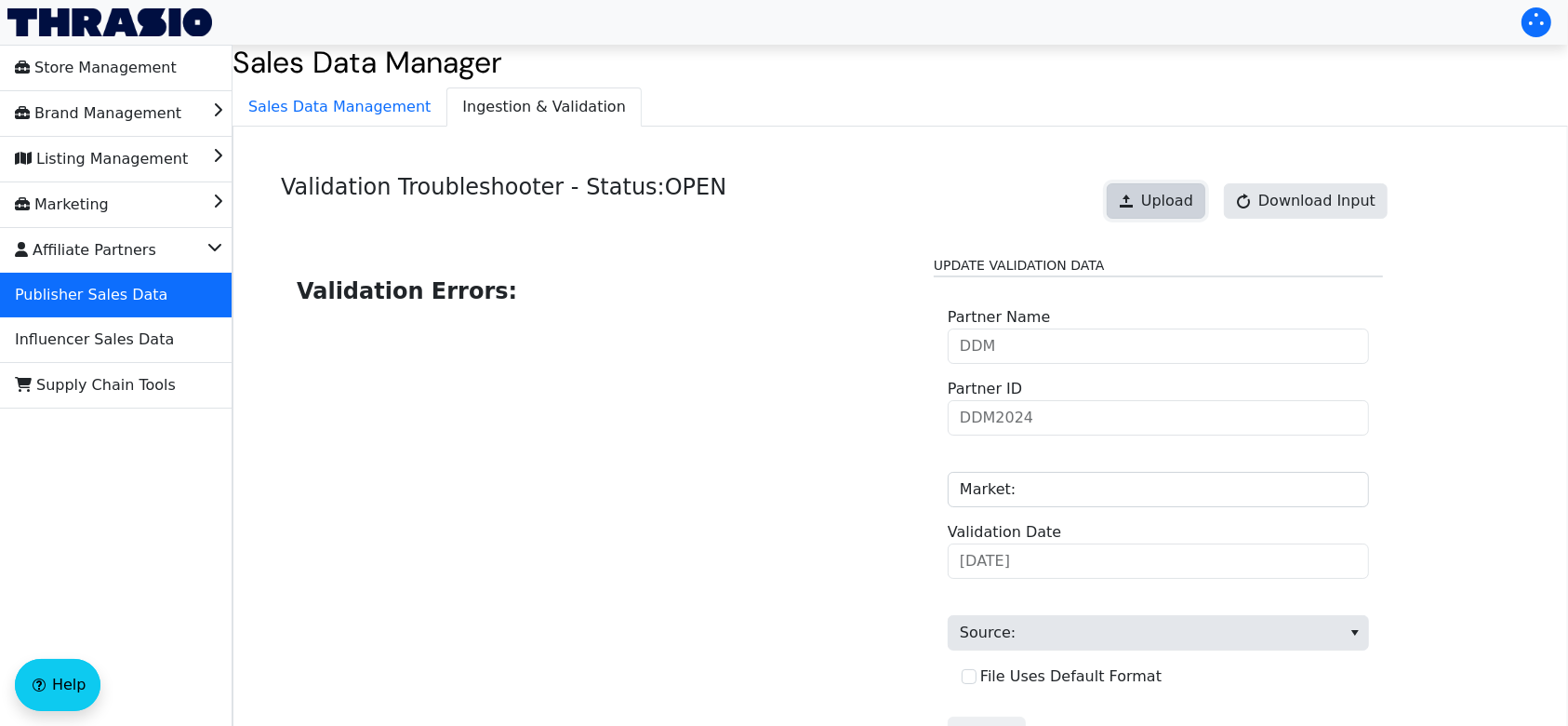
click at [1176, 204] on span "Upload" at bounding box center [1167, 201] width 52 height 22
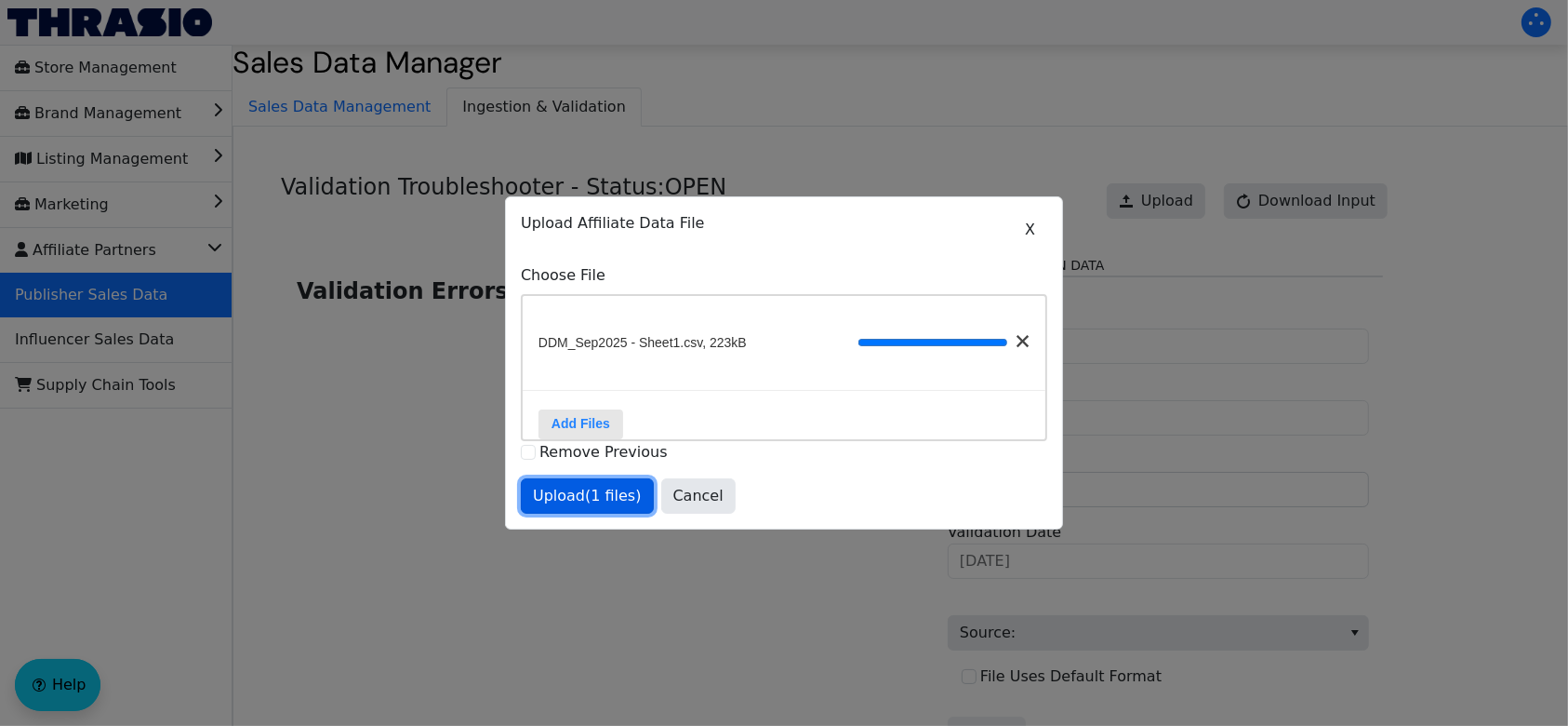
click at [600, 507] on span "Upload (1 files)" at bounding box center [587, 496] width 109 height 22
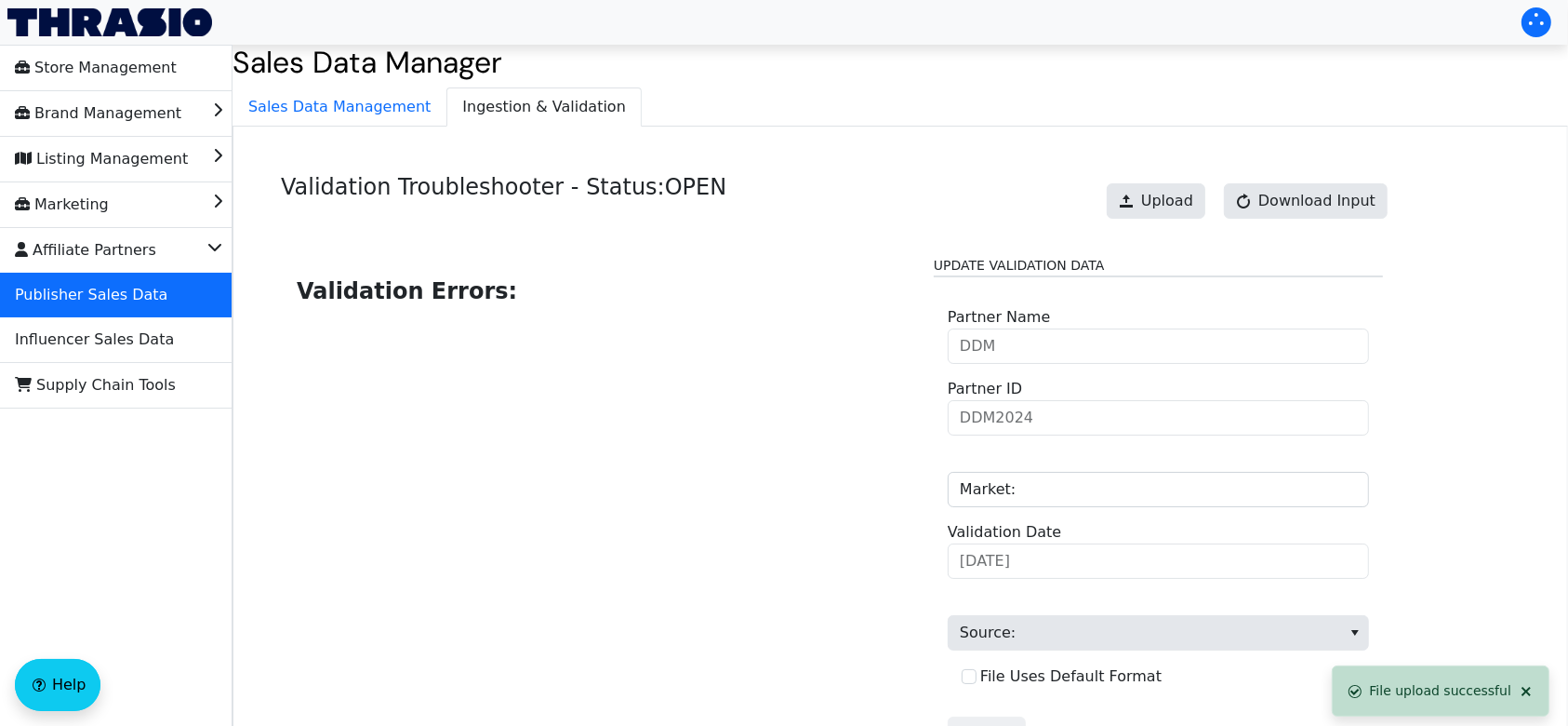
scroll to position [188, 0]
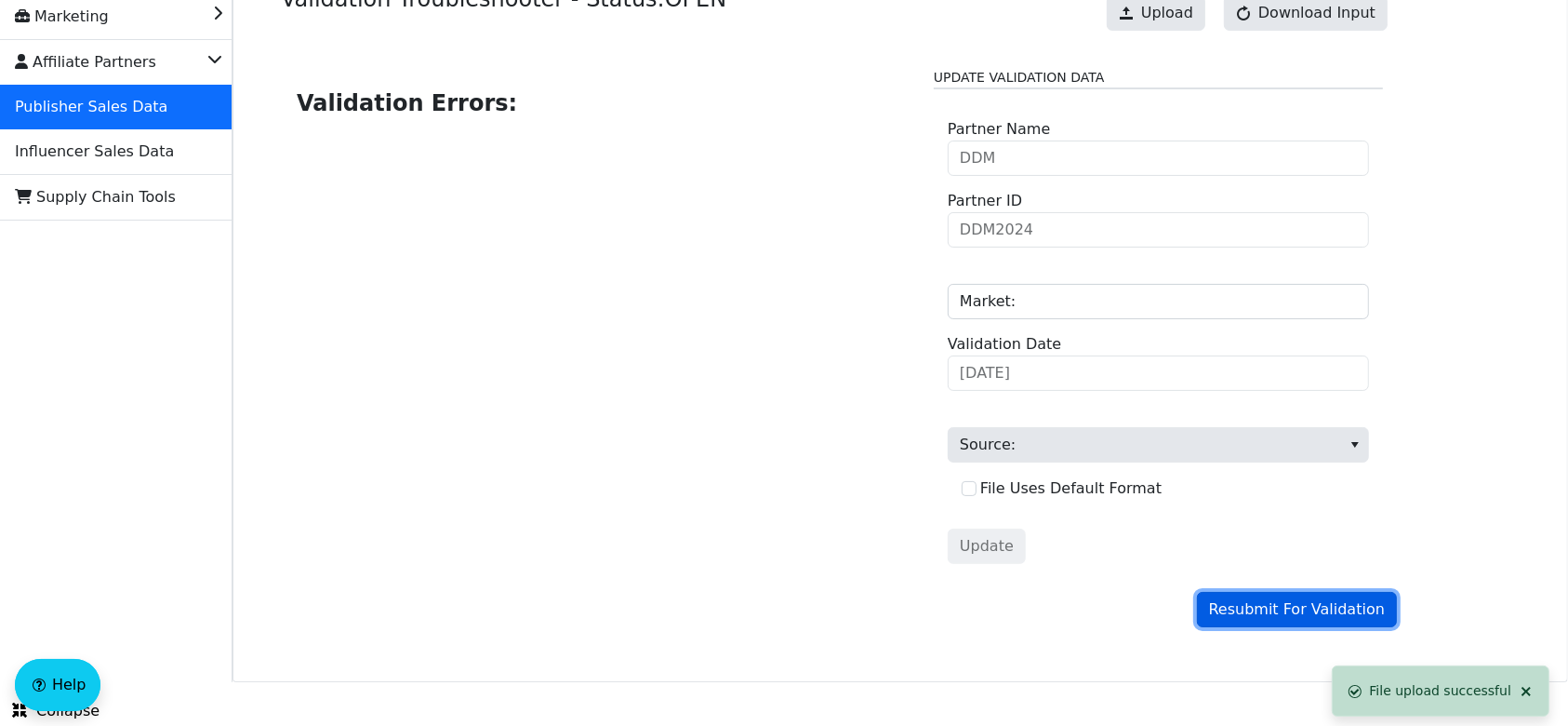
click at [1280, 610] on span "Resubmit For Validation" at bounding box center [1297, 609] width 176 height 22
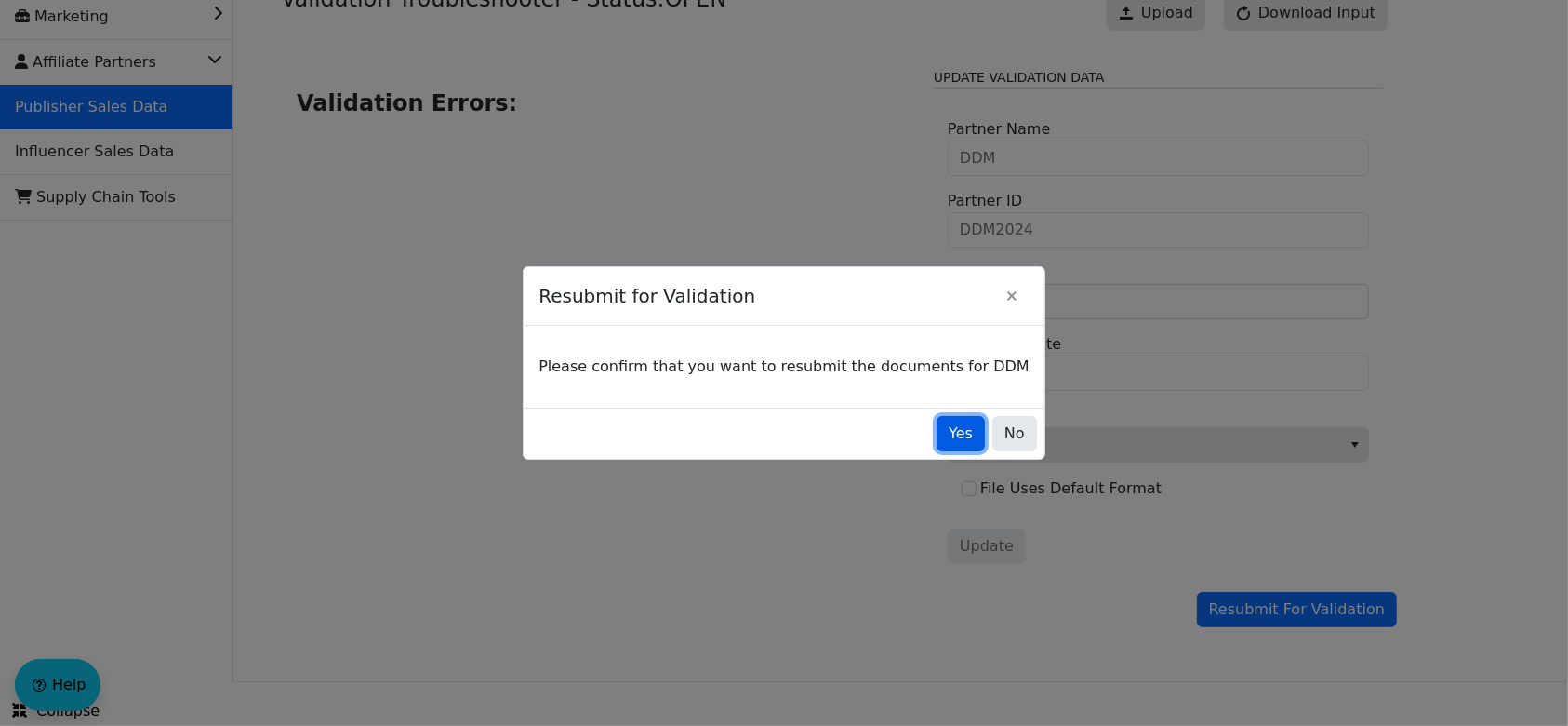
click at [949, 428] on span "Yes" at bounding box center [961, 434] width 24 height 22
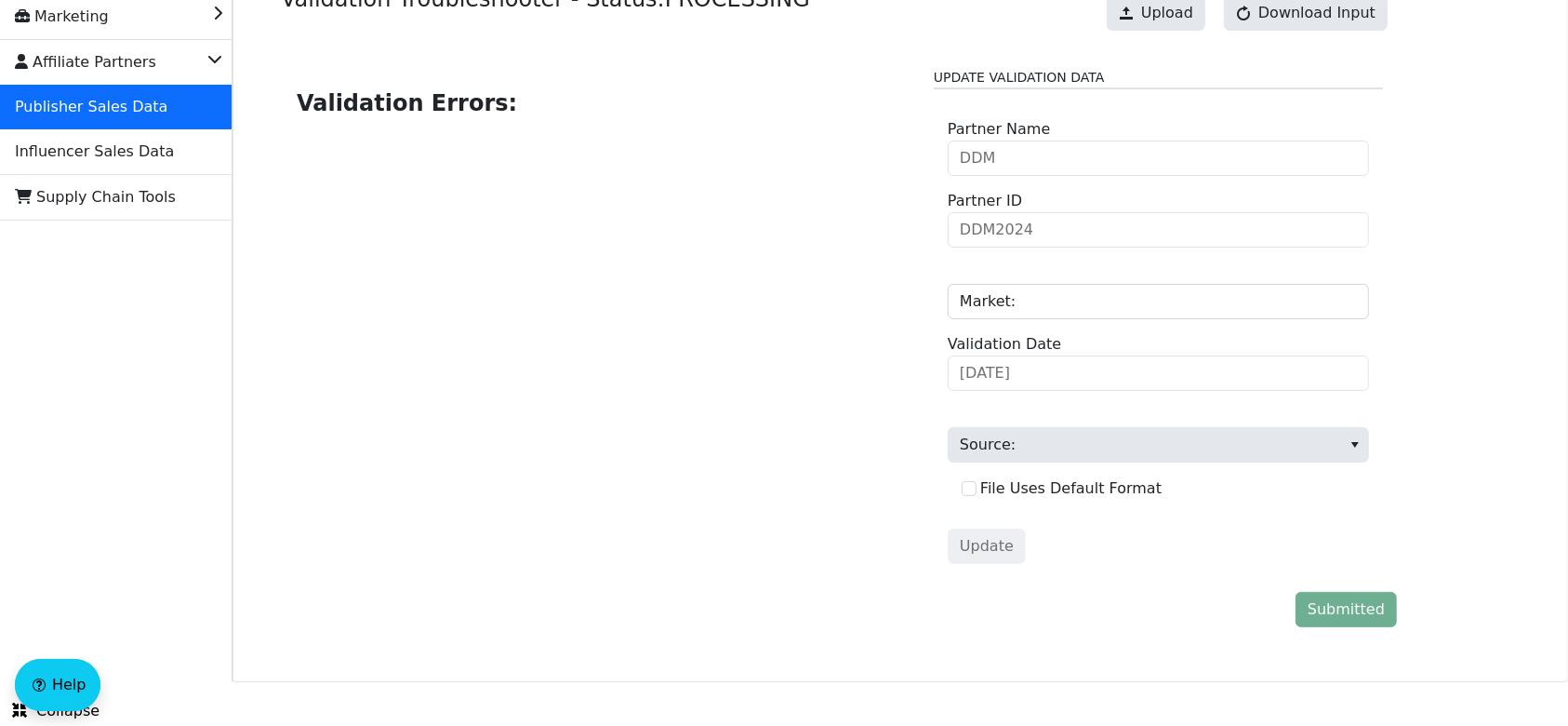
click at [929, 428] on div "Validation Errors: Update Validation Data DDM Partner Name DDM2024 Partner ID M…" at bounding box center [839, 323] width 1116 height 538
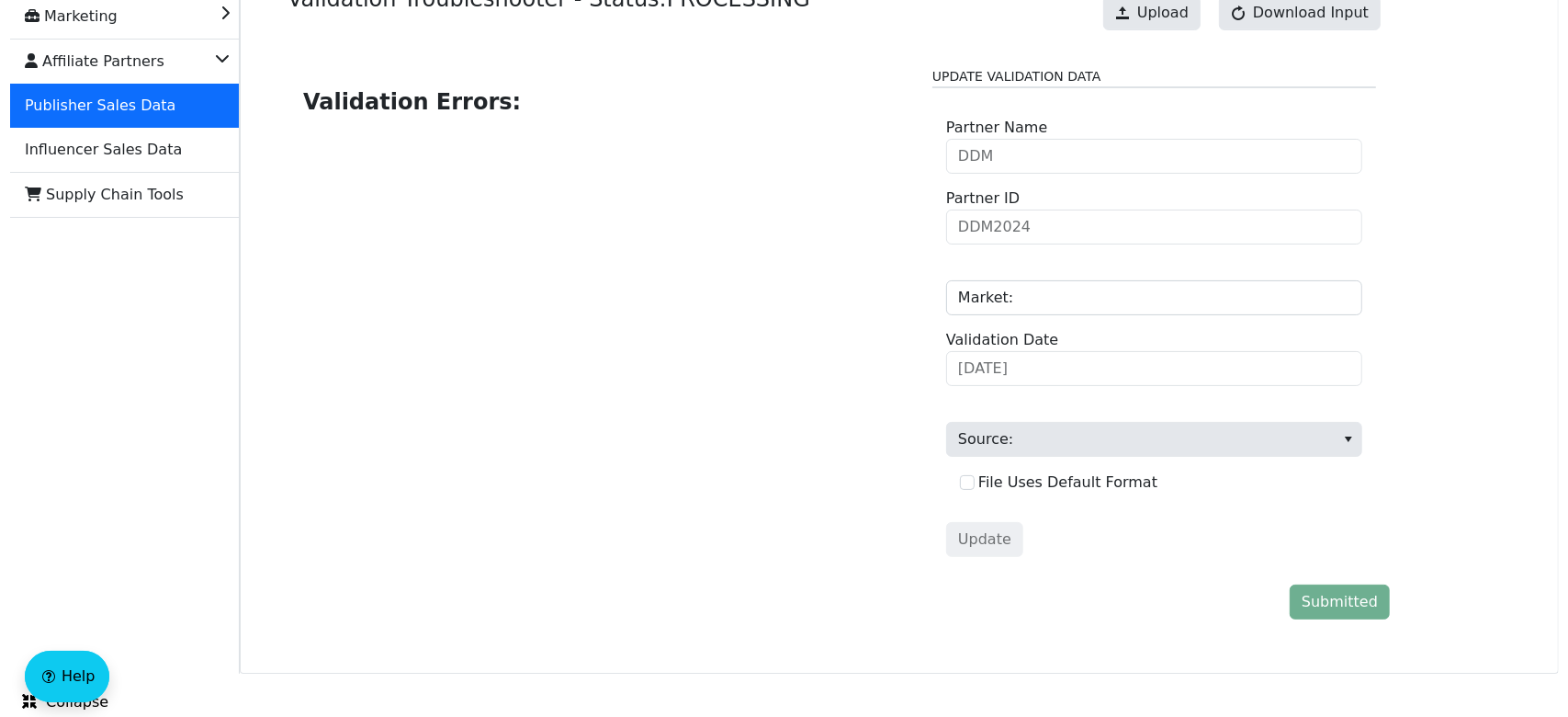
scroll to position [0, 0]
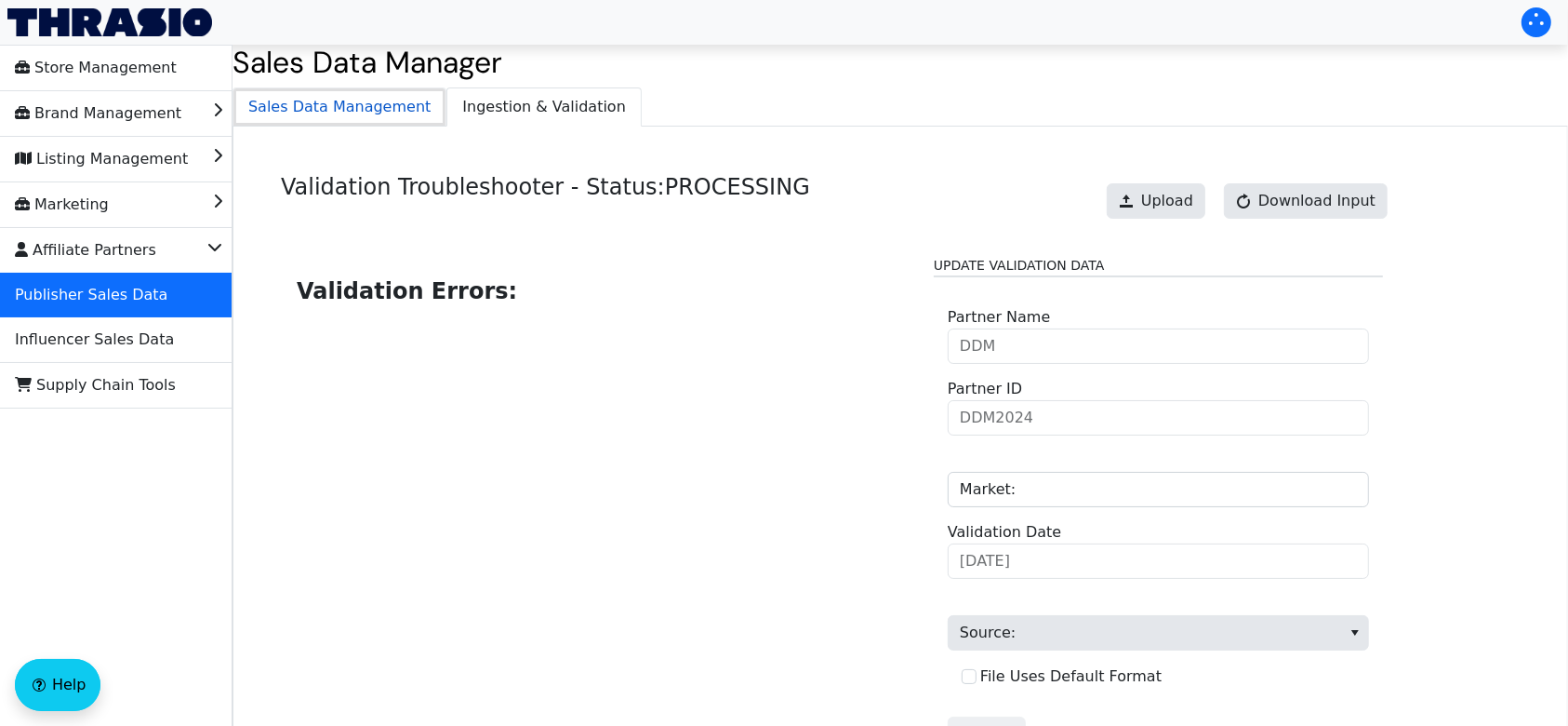
click at [392, 101] on span "Sales Data Management" at bounding box center [339, 107] width 212 height 37
